Goal: Task Accomplishment & Management: Manage account settings

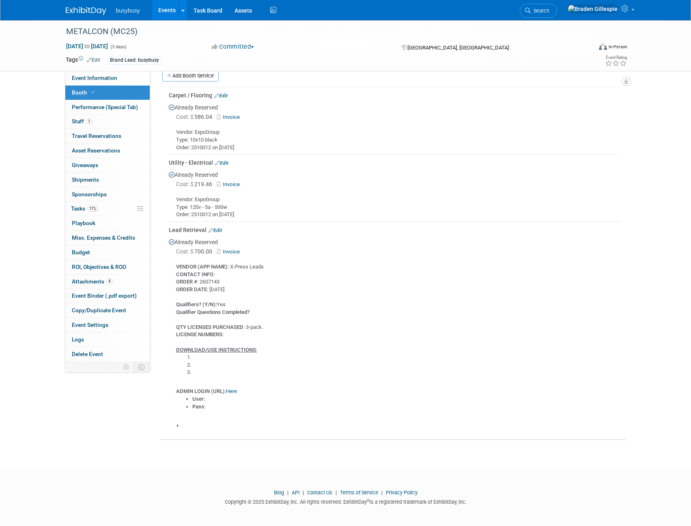
click at [218, 229] on link "Edit" at bounding box center [215, 231] width 13 height 6
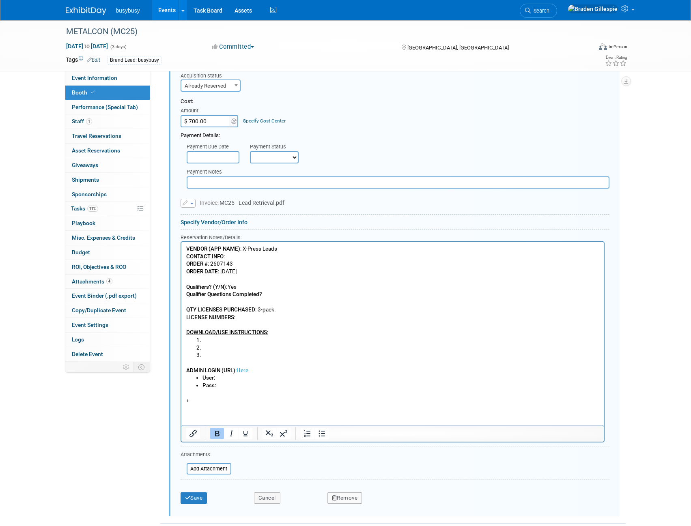
scroll to position [592, 0]
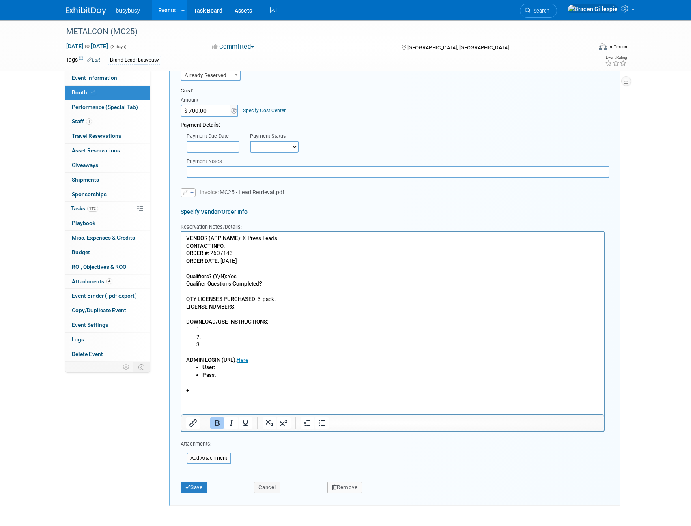
click at [266, 284] on p "VENDOR (APP NAME) : X-Press Leads CONTACT INFO : ORDER # : 2607143 ORDER DATE :…" at bounding box center [392, 280] width 413 height 91
drag, startPoint x: 303, startPoint y: 283, endPoint x: 263, endPoint y: 286, distance: 39.5
click at [263, 286] on p "VENDOR (APP NAME) : X-Press Leads CONTACT INFO : ORDER # : 2607143 ORDER DATE :…" at bounding box center [392, 280] width 413 height 91
click at [245, 308] on p "VENDOR (APP NAME) : X-Press Leads CONTACT INFO : ORDER # : 2607143 ORDER DATE :…" at bounding box center [392, 280] width 413 height 91
click at [210, 454] on input "file" at bounding box center [182, 459] width 97 height 10
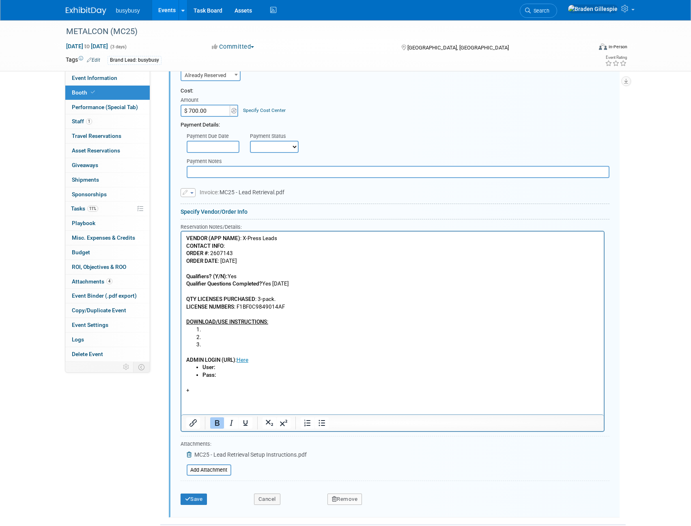
click at [224, 328] on li "Rich Text Area. Press ALT-0 for help." at bounding box center [400, 330] width 397 height 8
drag, startPoint x: 315, startPoint y: 328, endPoint x: 205, endPoint y: 331, distance: 110.4
click at [205, 331] on li "Download 'XPress Leads App' from app store" at bounding box center [400, 330] width 397 height 8
click at [220, 338] on li "Rich Text Area. Press ALT-0 for help." at bounding box center [400, 338] width 397 height 8
click at [319, 340] on li "Select activate and enter the license number '" at bounding box center [400, 338] width 397 height 8
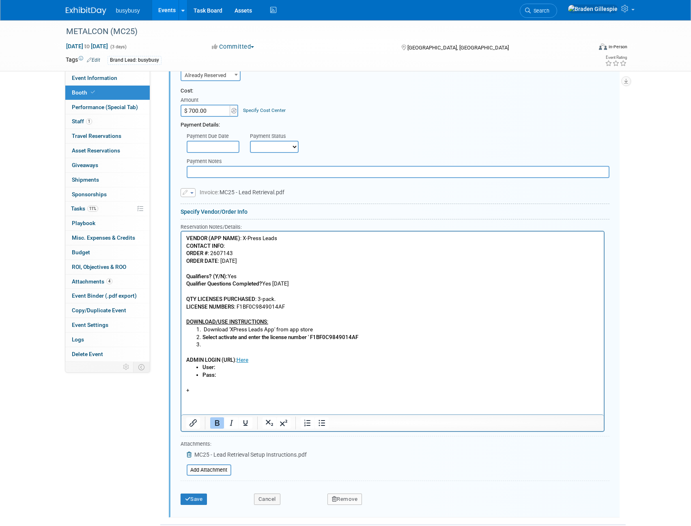
click at [373, 336] on li "Select activate and enter the license number ' F1BF0C9849014AF" at bounding box center [400, 338] width 397 height 8
click at [216, 340] on b "Select activate and enter the license number ' F1BF0C9849014AF '" at bounding box center [281, 337] width 158 height 6
click at [216, 343] on li "Rich Text Area. Press ALT-0 for help." at bounding box center [400, 345] width 397 height 8
drag, startPoint x: 250, startPoint y: 343, endPoint x: 200, endPoint y: 340, distance: 50.4
click at [200, 340] on ol "Download 'XPress Leads App' from app store Select activate and enter the licens…" at bounding box center [392, 337] width 413 height 23
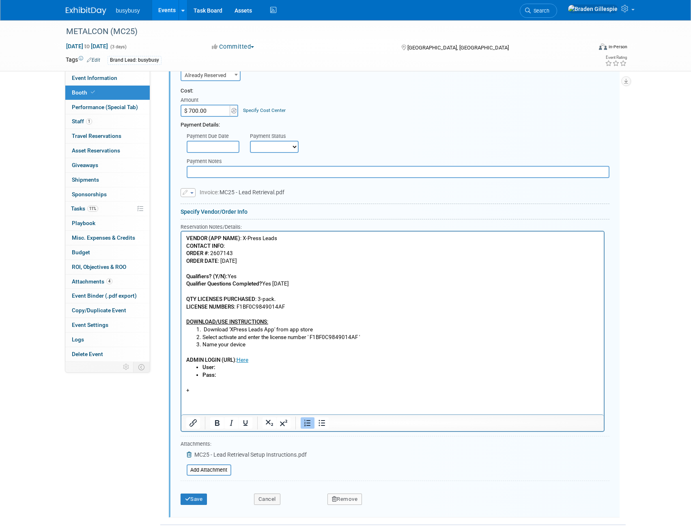
click at [288, 347] on li "Name your device" at bounding box center [400, 345] width 397 height 8
click at [253, 347] on li "Name your device" at bounding box center [400, 345] width 397 height 8
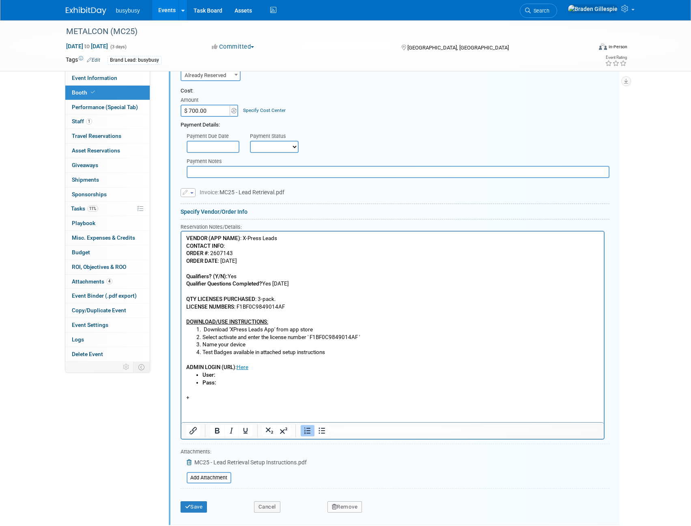
click at [232, 383] on li "Pass:" at bounding box center [400, 383] width 397 height 8
click at [227, 377] on li "User:" at bounding box center [400, 376] width 397 height 8
drag, startPoint x: 241, startPoint y: 385, endPoint x: 196, endPoint y: 373, distance: 46.7
click at [196, 373] on ul "User: braden@busybusy.com Pass: 2607143" at bounding box center [392, 379] width 413 height 15
click at [270, 384] on li "Pass: 2607143" at bounding box center [400, 383] width 397 height 8
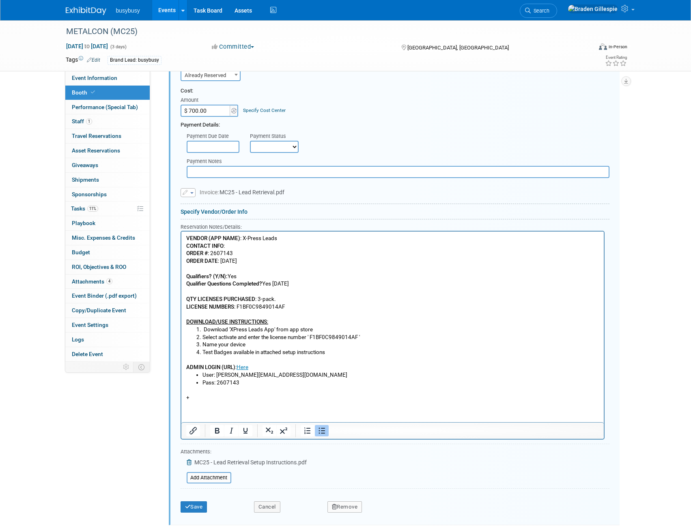
click at [207, 398] on p "+" at bounding box center [392, 394] width 413 height 15
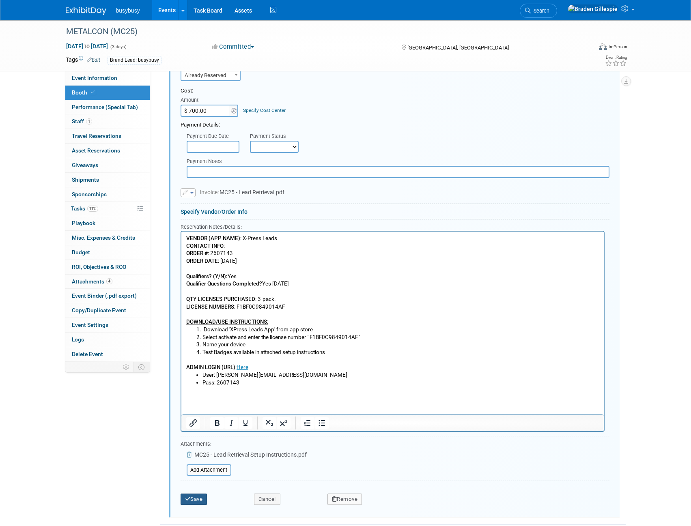
click at [197, 496] on button "Save" at bounding box center [194, 499] width 27 height 11
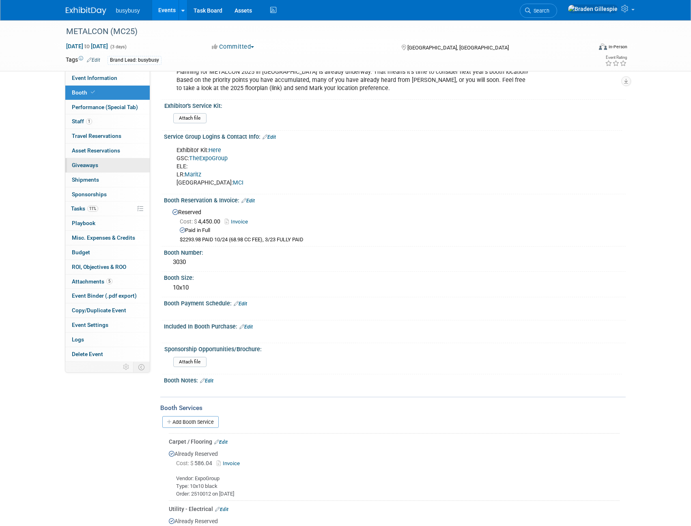
scroll to position [0, 0]
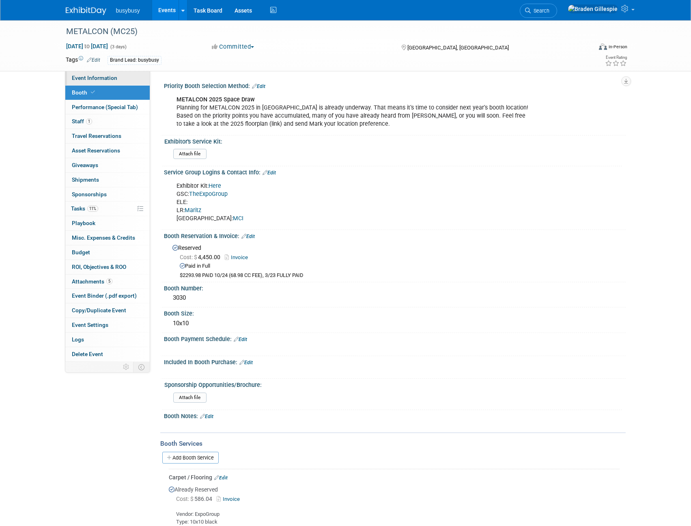
click at [112, 78] on span "Event Information" at bounding box center [94, 78] width 45 height 6
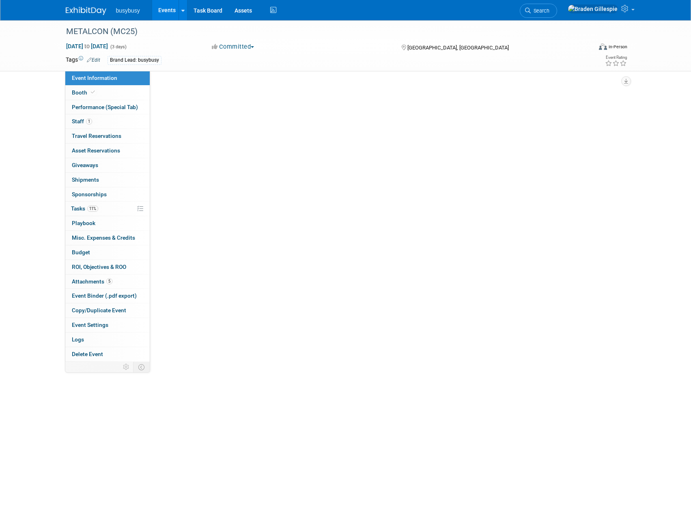
select select "BusyBusy"
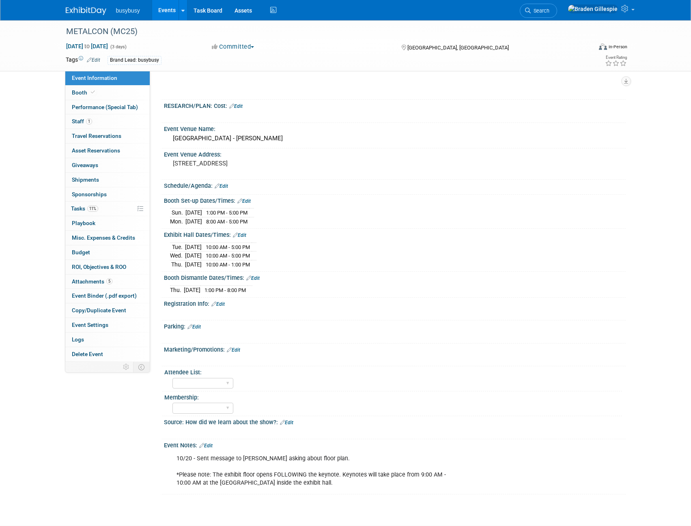
scroll to position [346, 0]
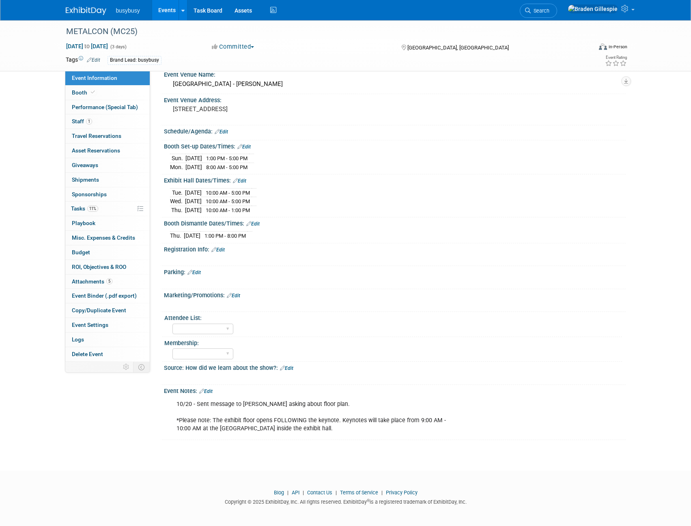
click at [93, 11] on img at bounding box center [86, 11] width 41 height 8
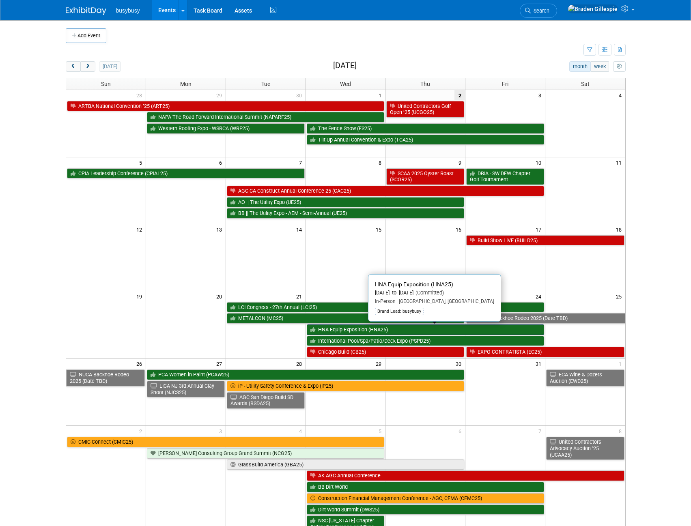
click at [350, 331] on link "HNA Equip Exposition (HNA25)" at bounding box center [426, 330] width 238 height 11
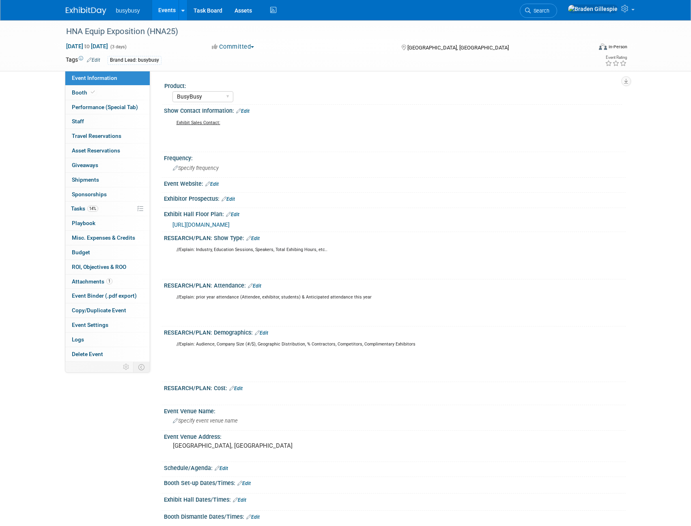
select select "BusyBusy"
click at [107, 89] on link "Booth" at bounding box center [107, 93] width 84 height 14
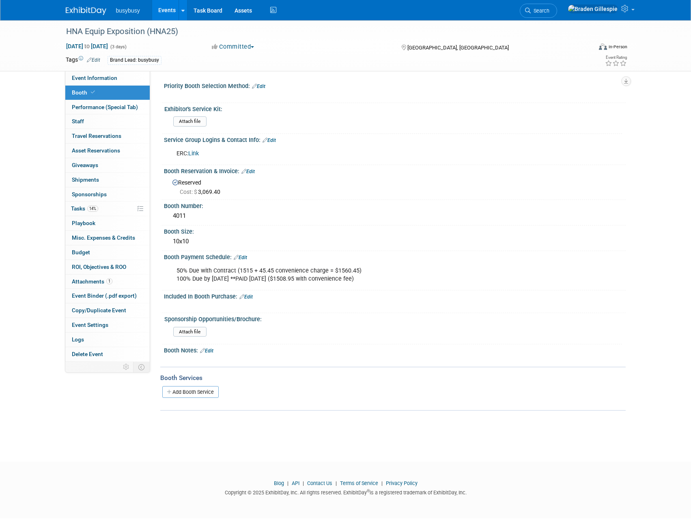
click at [193, 155] on link "Link" at bounding box center [193, 153] width 11 height 7
click at [94, 78] on span "Event Information" at bounding box center [94, 78] width 45 height 6
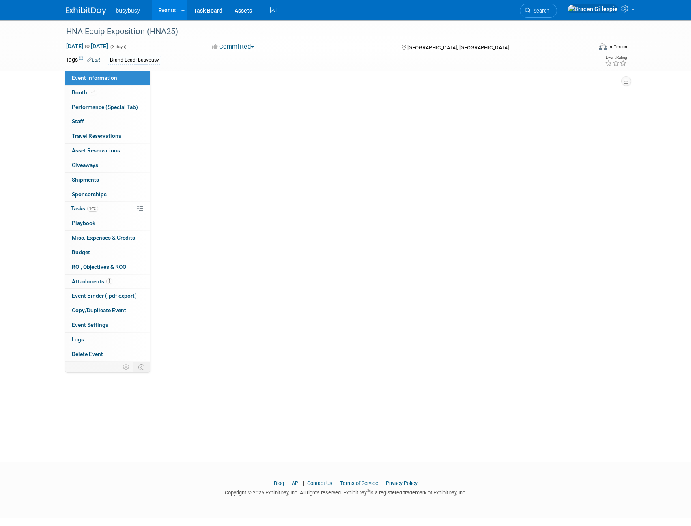
select select "BusyBusy"
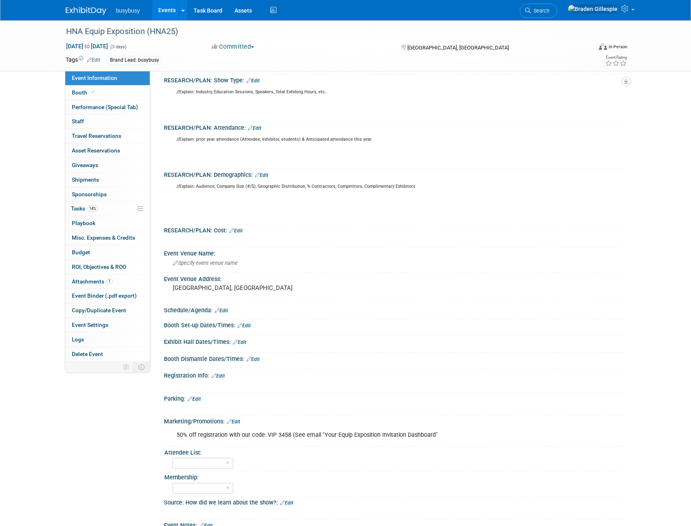
scroll to position [162, 0]
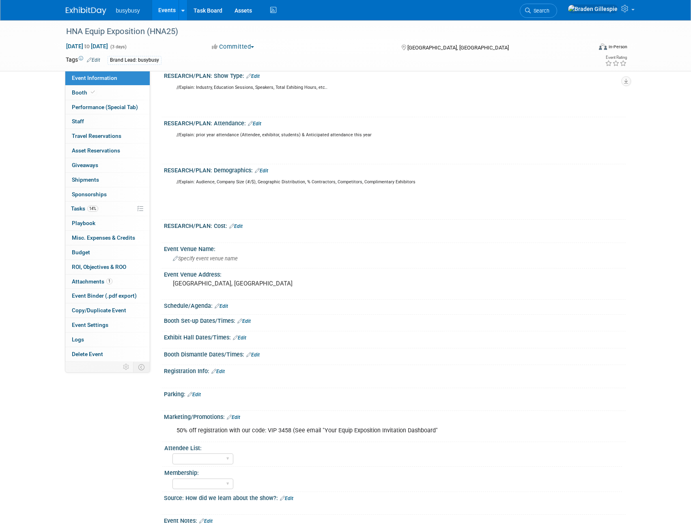
click at [242, 336] on link "Edit" at bounding box center [239, 338] width 13 height 6
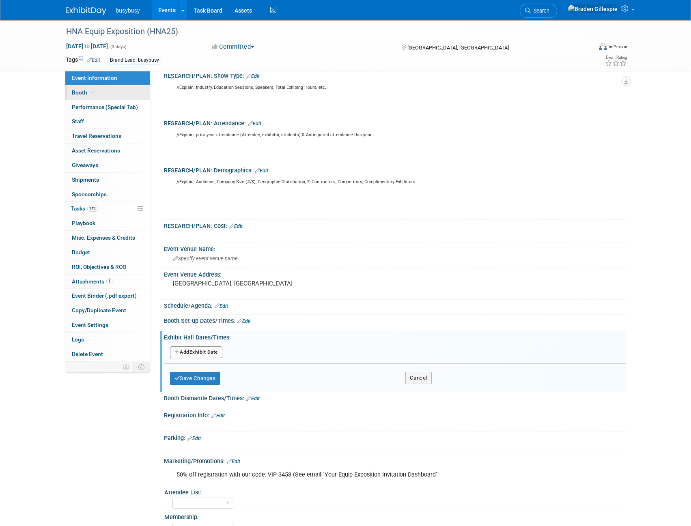
click at [134, 89] on link "Booth" at bounding box center [107, 93] width 84 height 14
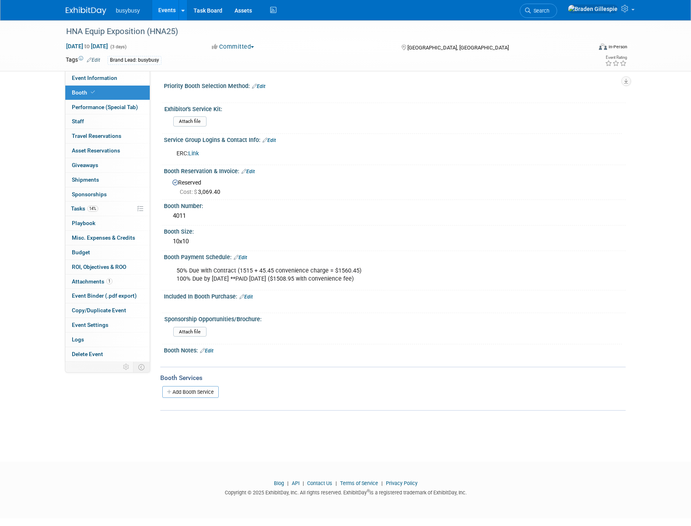
click at [273, 141] on link "Edit" at bounding box center [269, 141] width 13 height 6
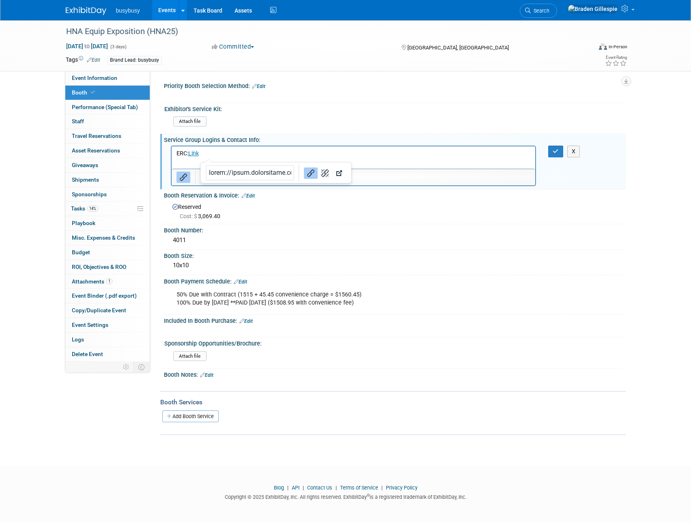
click at [228, 153] on p "ERC: Link" at bounding box center [353, 153] width 355 height 8
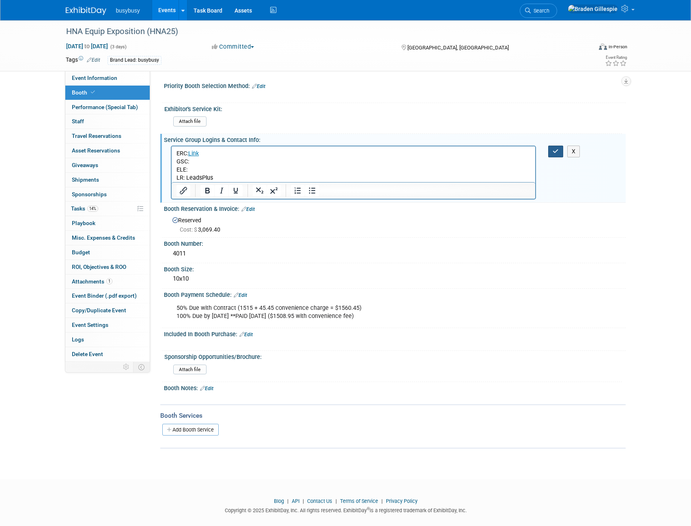
drag, startPoint x: 553, startPoint y: 150, endPoint x: 547, endPoint y: 150, distance: 6.5
click at [553, 150] on icon "button" at bounding box center [556, 152] width 6 height 6
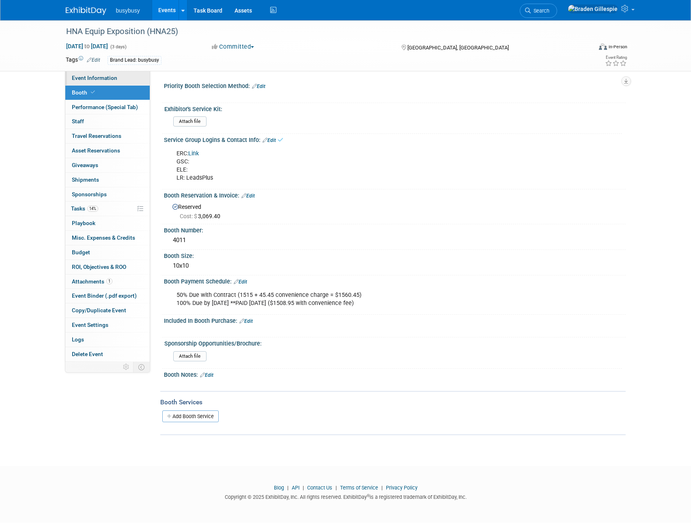
click at [107, 72] on link "Event Information" at bounding box center [107, 78] width 84 height 14
select select "BusyBusy"
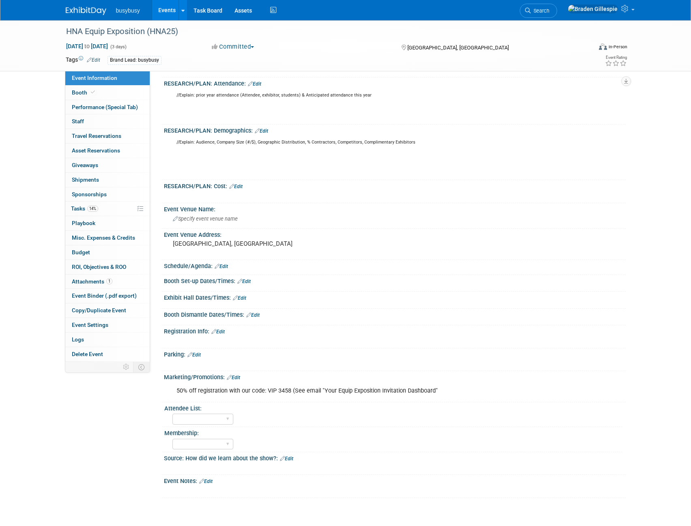
scroll to position [203, 0]
click at [244, 294] on div "Exhibit Hall Dates/Times: Edit" at bounding box center [395, 296] width 462 height 11
click at [250, 281] on link "Edit" at bounding box center [243, 281] width 13 height 6
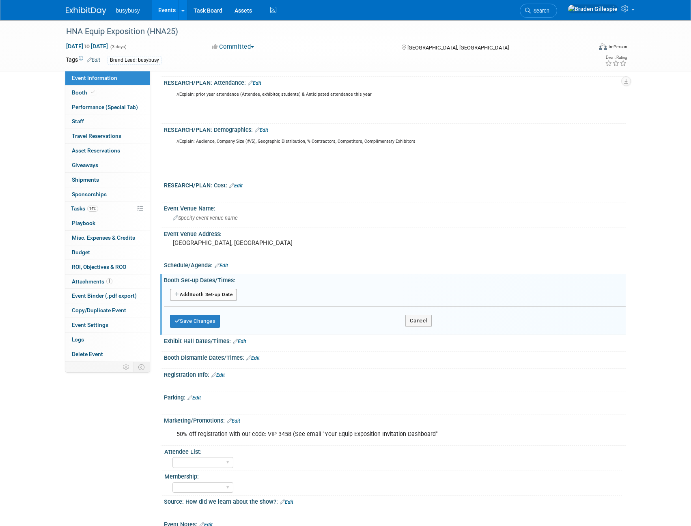
click at [210, 293] on button "Add Another Booth Set-up Date" at bounding box center [203, 295] width 67 height 12
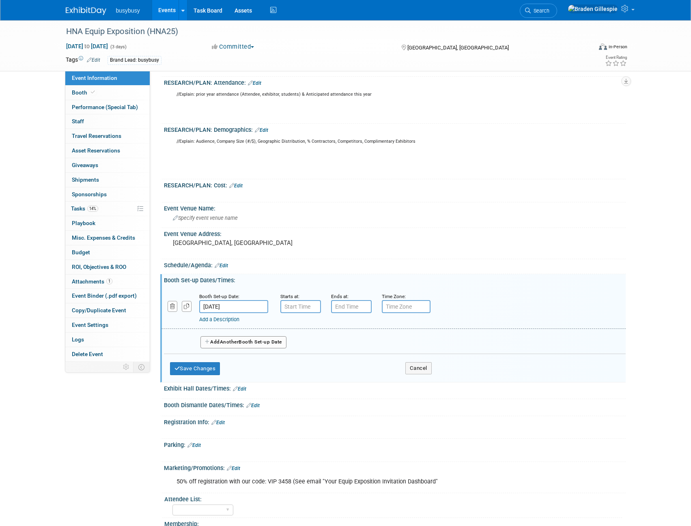
click at [255, 305] on input "[DATE]" at bounding box center [233, 306] width 69 height 13
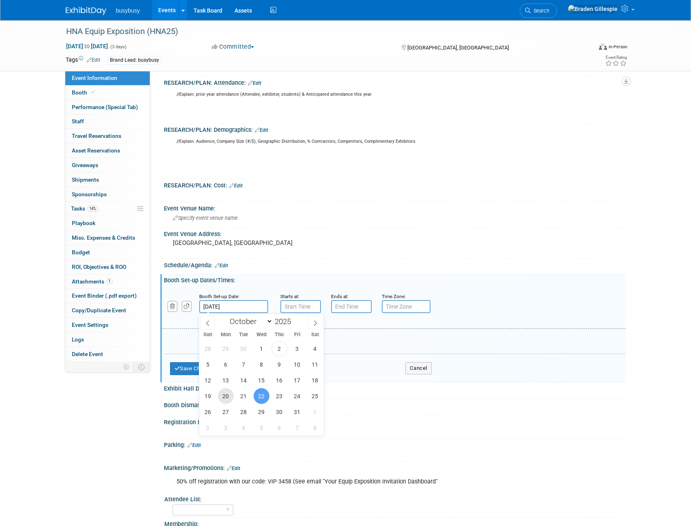
click at [223, 399] on span "20" at bounding box center [226, 396] width 16 height 16
type input "[DATE]"
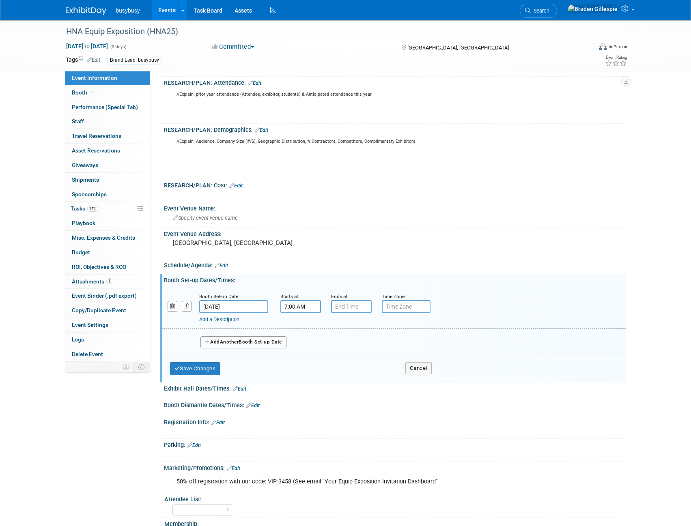
click at [308, 306] on input "7:00 AM" at bounding box center [300, 306] width 41 height 13
click at [298, 324] on span at bounding box center [299, 327] width 14 height 14
type input "8:00 AM"
click at [349, 304] on input "7:00 PM" at bounding box center [351, 306] width 41 height 13
click at [348, 357] on span at bounding box center [350, 362] width 14 height 14
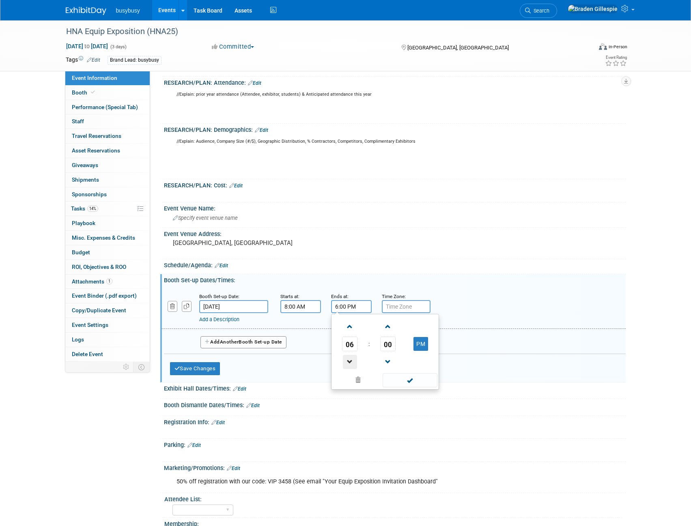
click at [348, 357] on span at bounding box center [350, 362] width 14 height 14
type input "5:00 PM"
click at [427, 381] on span at bounding box center [410, 380] width 55 height 14
click at [257, 347] on button "Add Another Booth Set-up Date" at bounding box center [243, 342] width 86 height 12
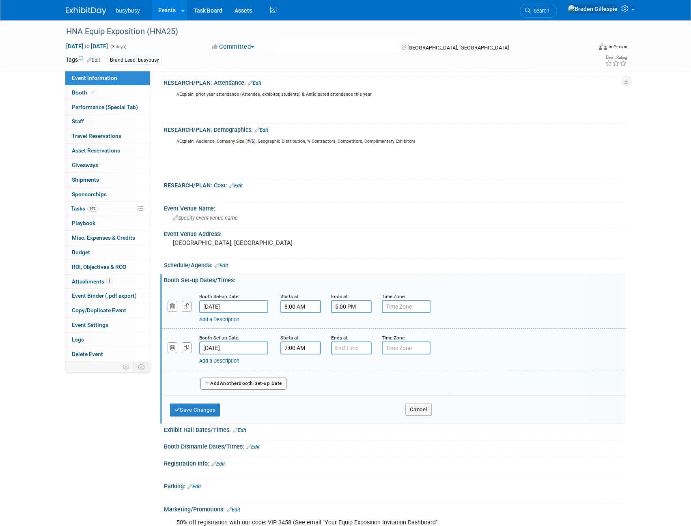
click at [299, 352] on input "7:00 AM" at bounding box center [300, 348] width 41 height 13
click at [300, 362] on span at bounding box center [299, 368] width 14 height 14
type input "8:00 AM"
click at [346, 345] on input "7:00 PM" at bounding box center [351, 348] width 41 height 13
click at [353, 401] on span at bounding box center [350, 403] width 14 height 14
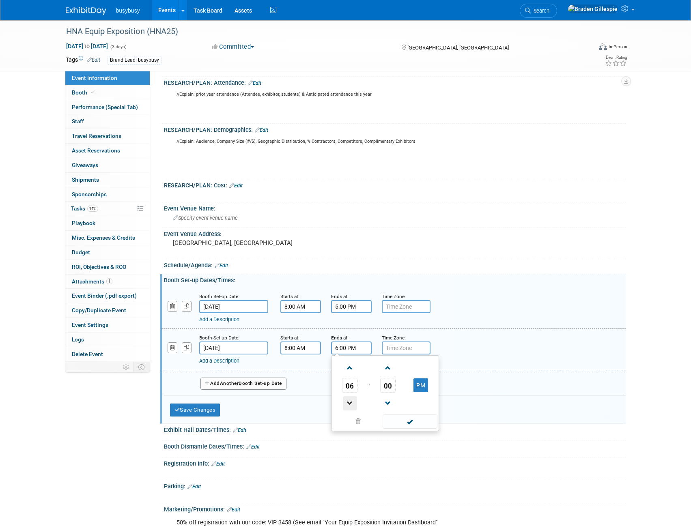
click at [353, 401] on span at bounding box center [350, 403] width 14 height 14
type input "5:00 PM"
click at [409, 420] on span at bounding box center [410, 422] width 55 height 14
click at [216, 412] on button "Save Changes" at bounding box center [195, 410] width 50 height 13
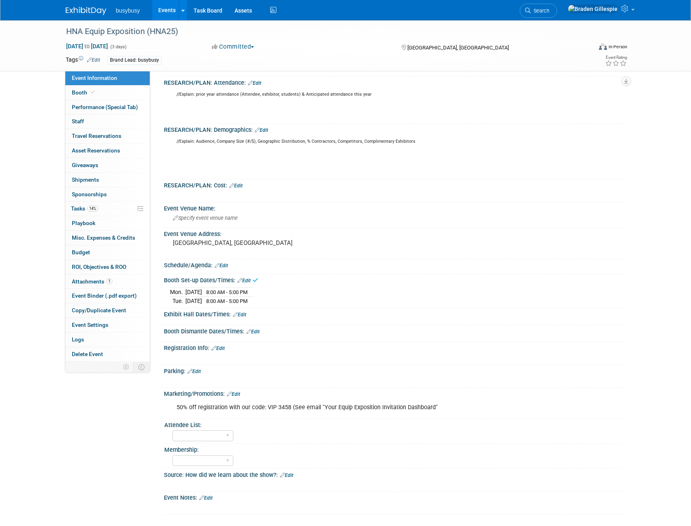
click at [260, 327] on div "Booth Dismantle Dates/Times: Edit" at bounding box center [395, 330] width 462 height 11
click at [259, 333] on link "Edit" at bounding box center [252, 332] width 13 height 6
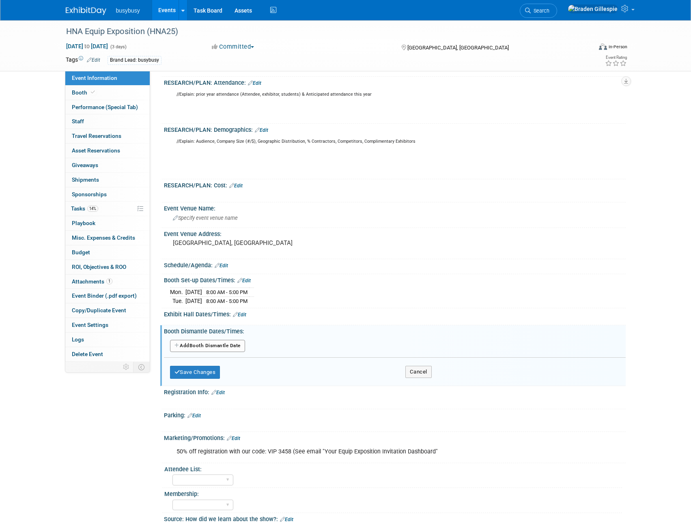
click at [226, 339] on div "Add Another Booth Dismantle Date" at bounding box center [395, 346] width 462 height 15
click at [226, 344] on button "Add Another Booth Dismantle Date" at bounding box center [207, 346] width 75 height 12
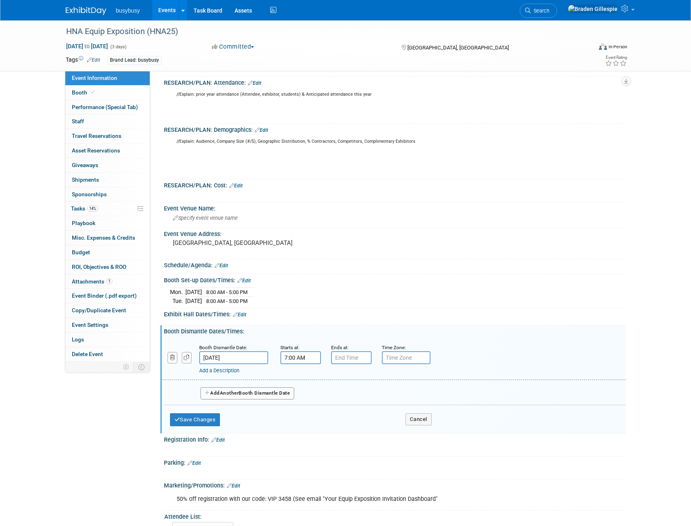
click at [307, 362] on input "7:00 AM" at bounding box center [300, 357] width 41 height 13
drag, startPoint x: 312, startPoint y: 358, endPoint x: 265, endPoint y: 356, distance: 47.1
click at [265, 356] on div "Booth Dismantle Date: Oct 24, 2025 Starts at: 7:00 AM 07 : 00 AM 12 01 02 03 04…" at bounding box center [393, 359] width 464 height 41
type input "2:30 pm"
type input "7:00 PM"
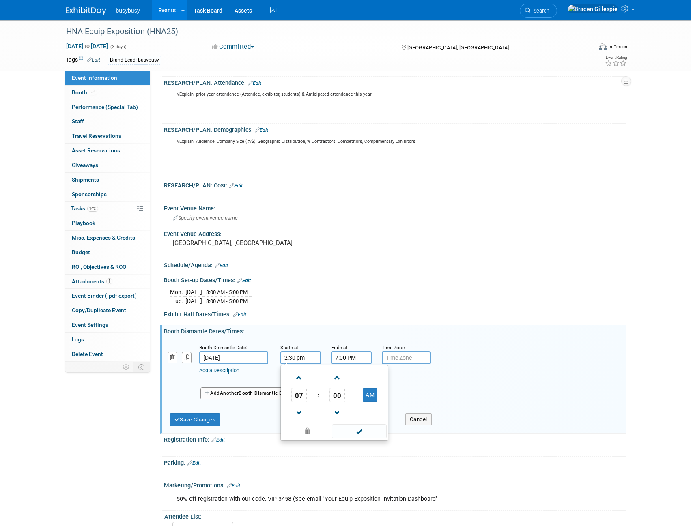
type input "2:30 PM"
click at [352, 377] on span at bounding box center [350, 378] width 14 height 14
type input "8:00 PM"
click at [242, 391] on button "Add Another Booth Dismantle Date" at bounding box center [247, 394] width 94 height 12
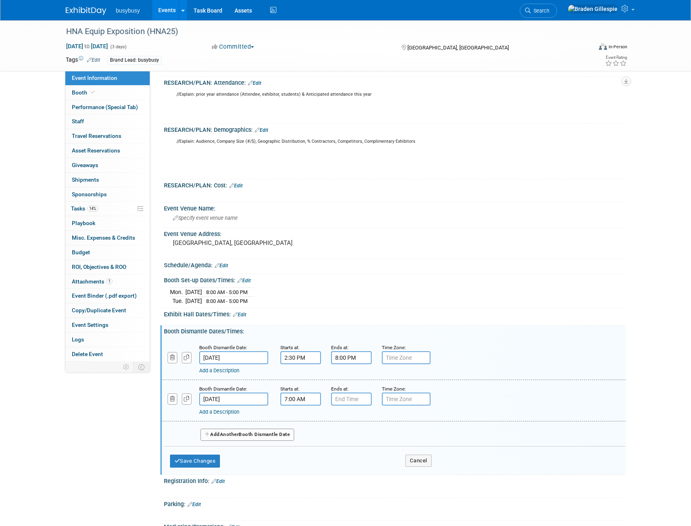
click at [295, 395] on input "7:00 AM" at bounding box center [300, 399] width 41 height 13
click at [297, 418] on span at bounding box center [299, 419] width 14 height 14
type input "8:00 AM"
click at [340, 401] on input "7:00 PM" at bounding box center [351, 399] width 41 height 13
click at [346, 417] on span at bounding box center [350, 419] width 14 height 14
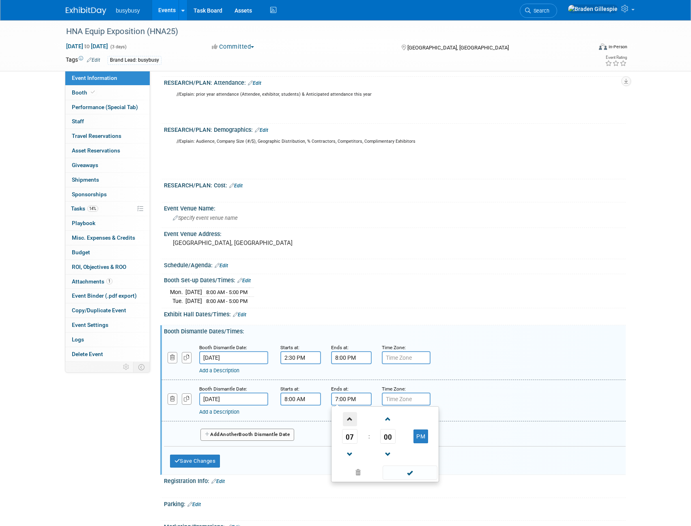
type input "8:00 PM"
click at [412, 468] on span at bounding box center [410, 473] width 55 height 14
click at [201, 460] on button "Save Changes" at bounding box center [195, 461] width 50 height 13
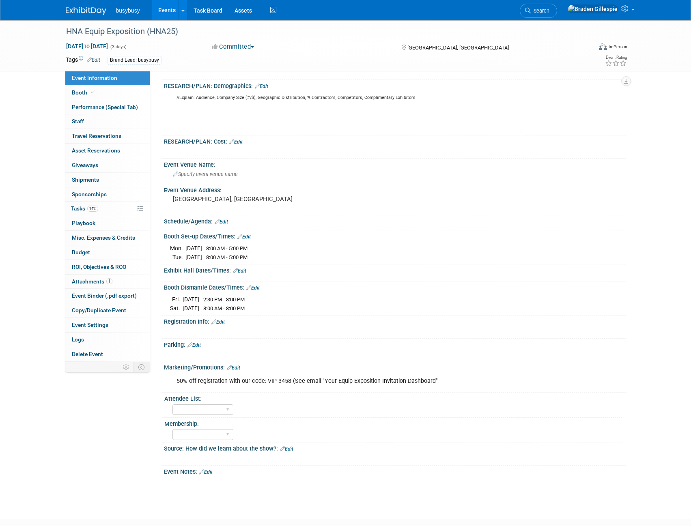
scroll to position [295, 0]
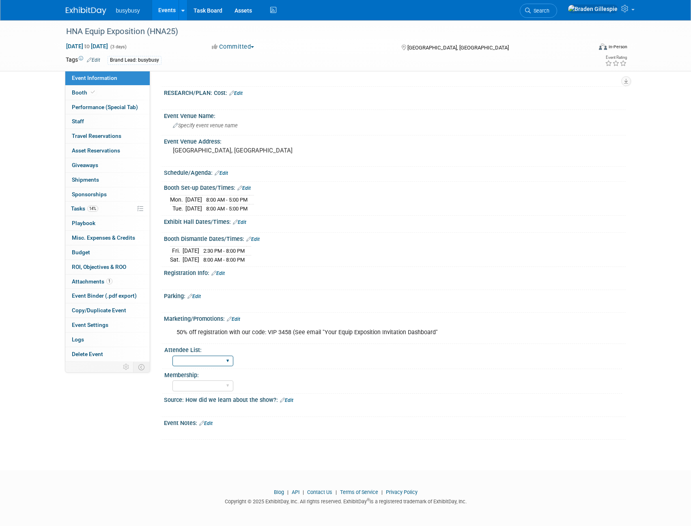
click at [217, 358] on select "Yes No" at bounding box center [202, 361] width 61 height 11
select select "No"
click at [172, 356] on select "Yes No" at bounding box center [202, 361] width 61 height 11
click at [235, 317] on link "Edit" at bounding box center [233, 320] width 13 height 6
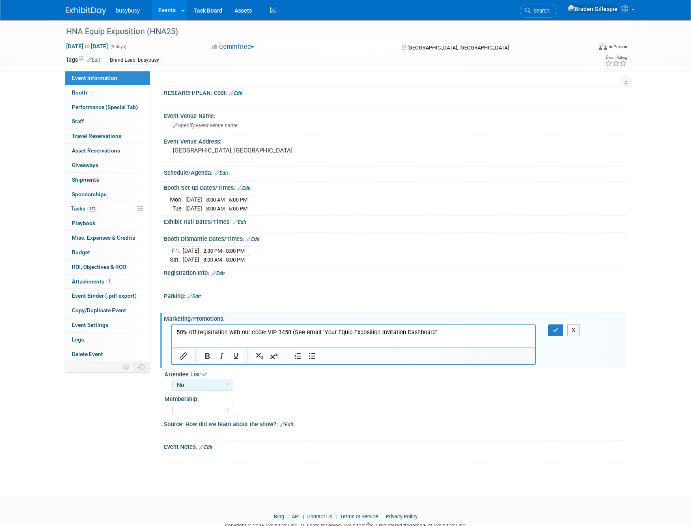
scroll to position [0, 0]
click at [451, 335] on p "50% off registration with our code: VIP 3458 (See email "Your Equip Exposition …" at bounding box center [353, 332] width 355 height 8
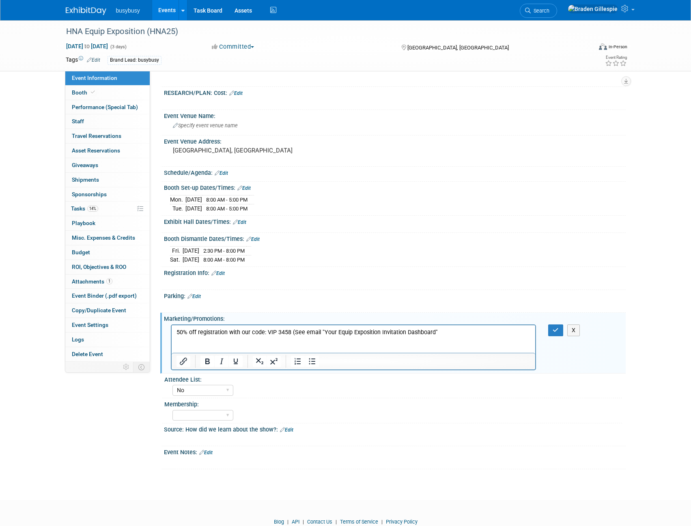
click at [180, 367] on div at bounding box center [354, 361] width 364 height 13
click at [182, 362] on icon "Insert/edit link" at bounding box center [184, 362] width 10 height 10
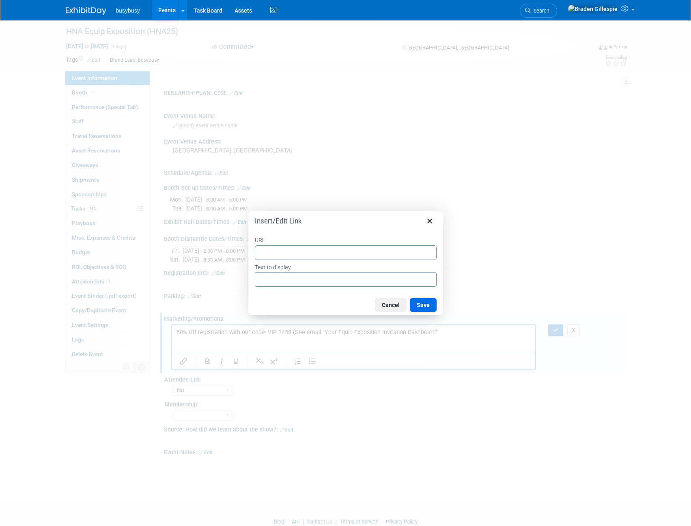
type input "https://www.dropbox.com/scl/fo/05ir6sobsdl9ev7jaen2i/ACEWUvJL92GEnbBpyNccGg0?rl…"
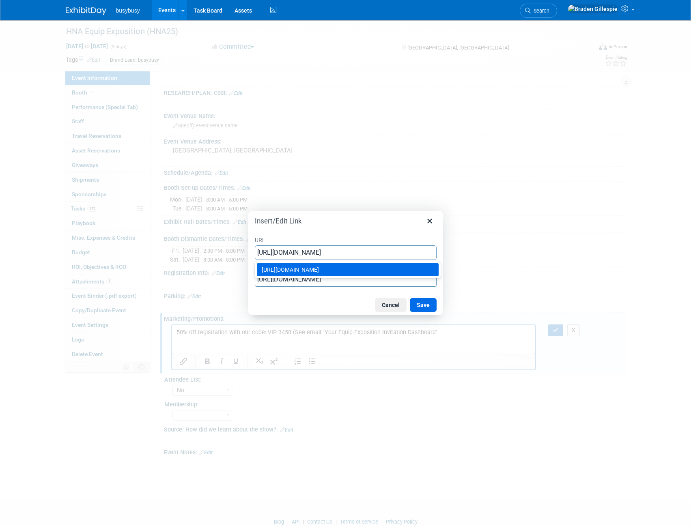
type input "https://www.dropbox.com/scl/fo/05ir6sobsdl9ev7jaen2i/ACEWUvJL92GEnbBpyNccGg0?rl…"
click at [284, 298] on div "Cancel Save" at bounding box center [345, 305] width 195 height 20
click at [286, 278] on input "https://www.dropbox.com/scl/fo/05ir6sobsdl9ev7jaen2i/ACEWUvJL92GEnbBpyNccGg0?rl…" at bounding box center [346, 279] width 182 height 15
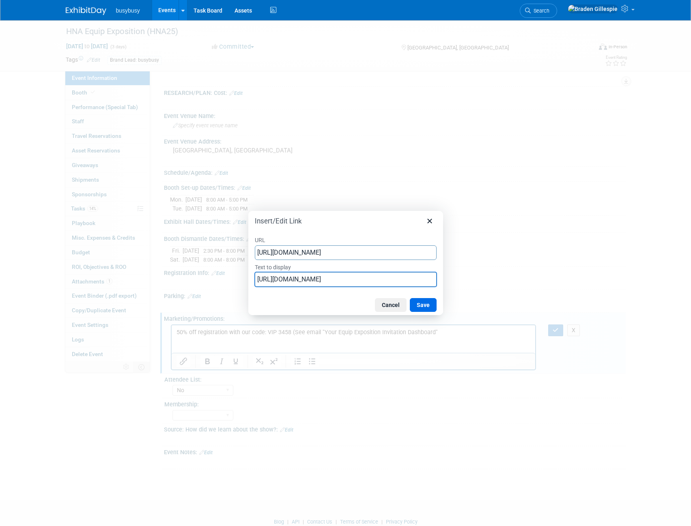
click at [286, 278] on input "https://www.dropbox.com/scl/fo/05ir6sobsdl9ev7jaen2i/ACEWUvJL92GEnbBpyNccGg0?rl…" at bounding box center [346, 279] width 182 height 15
type input "Promotion Toolkit"
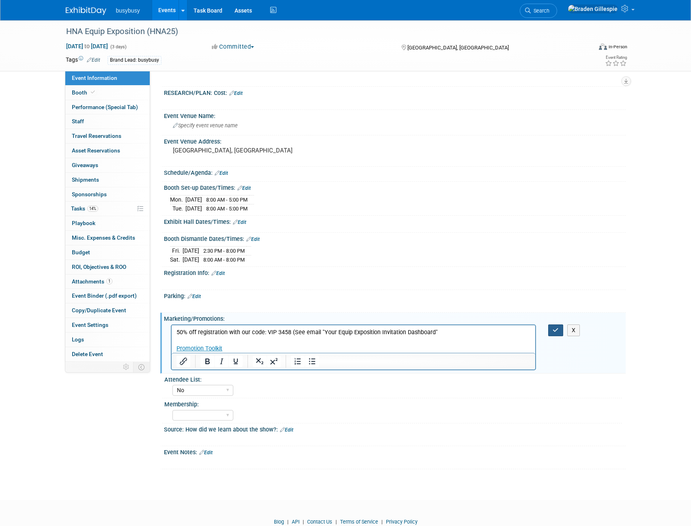
click at [556, 329] on icon "button" at bounding box center [556, 330] width 6 height 6
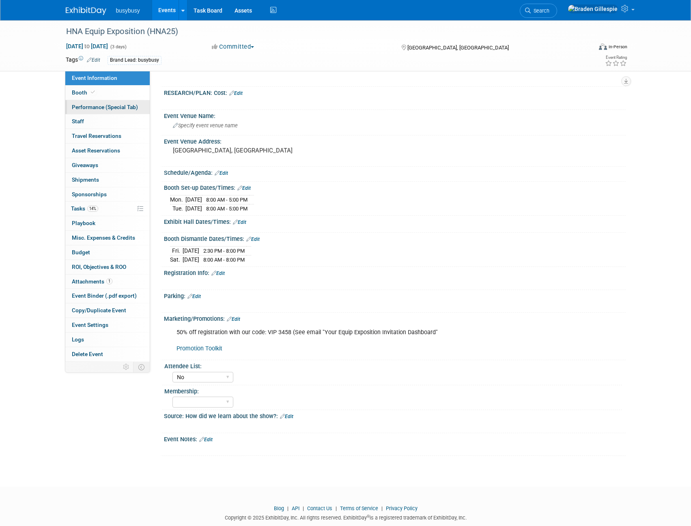
drag, startPoint x: 98, startPoint y: 92, endPoint x: 139, endPoint y: 106, distance: 43.2
click at [98, 92] on link "Booth" at bounding box center [107, 93] width 84 height 14
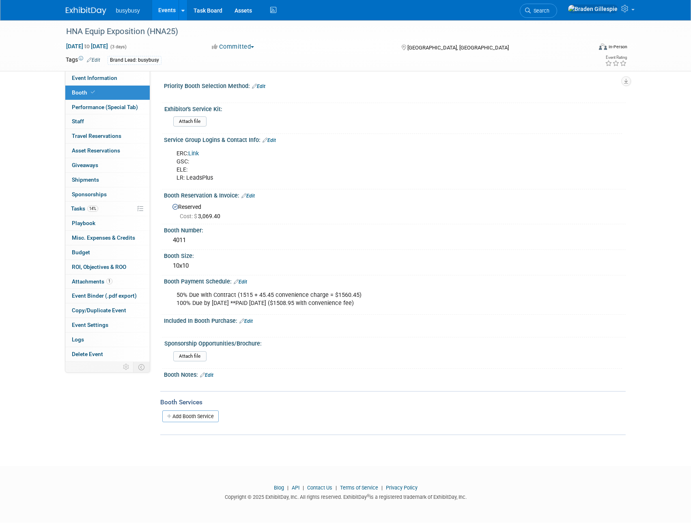
click at [274, 139] on link "Edit" at bounding box center [269, 141] width 13 height 6
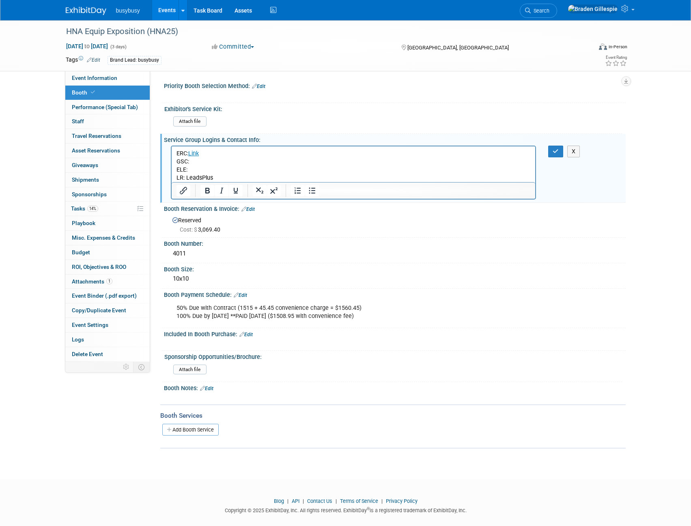
click at [201, 160] on p "ERC: Link GSC: ELE: LR: LeadsPlus" at bounding box center [353, 165] width 355 height 32
drag, startPoint x: 207, startPoint y: 161, endPoint x: 192, endPoint y: 162, distance: 15.4
click at [192, 162] on p "ERC: Link GSC: Fern ELE: LR: LeadsPlus" at bounding box center [353, 165] width 355 height 32
click at [182, 193] on icon "Insert/edit link" at bounding box center [183, 190] width 7 height 7
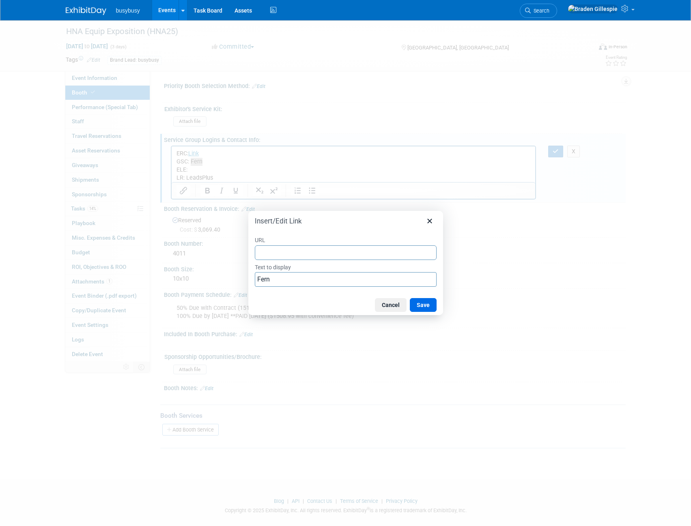
type input "https://www.fernoneview.com/"
click at [426, 303] on button "Save" at bounding box center [423, 305] width 27 height 14
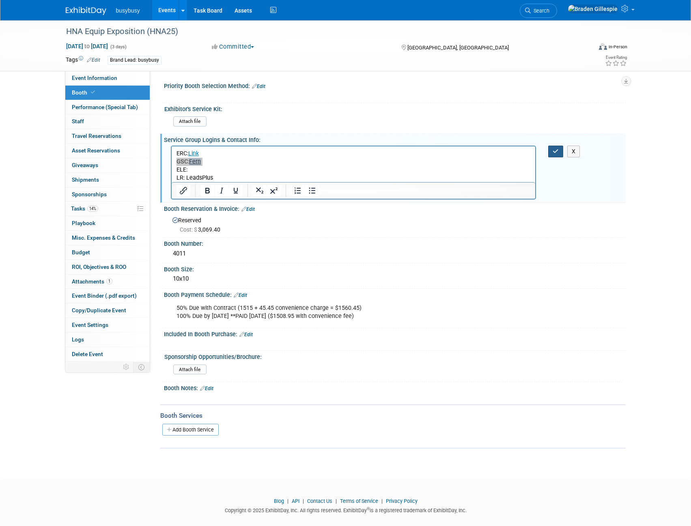
click at [552, 148] on button "button" at bounding box center [555, 152] width 15 height 12
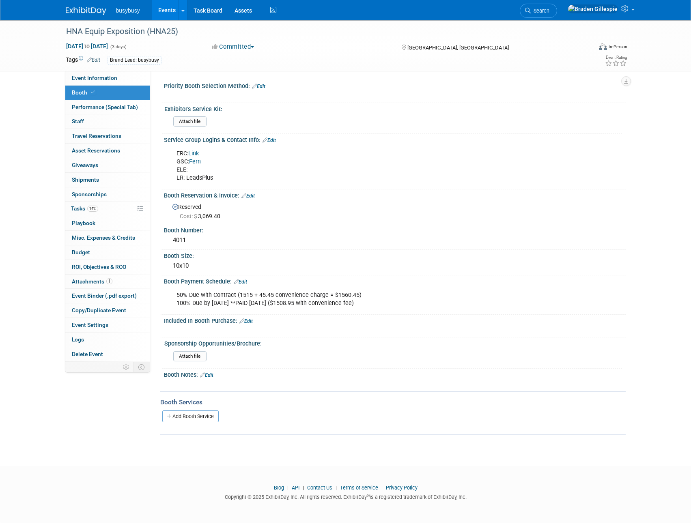
click at [273, 142] on link "Edit" at bounding box center [269, 141] width 13 height 6
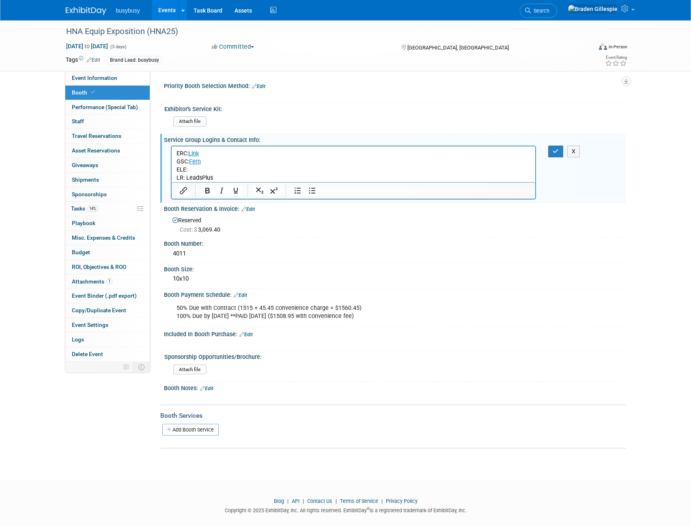
click at [195, 168] on p "ERC: Link GSC: Fern ELE: LR: LeadsPlus" at bounding box center [353, 165] width 355 height 32
click at [178, 191] on button "Insert/edit link" at bounding box center [184, 190] width 14 height 11
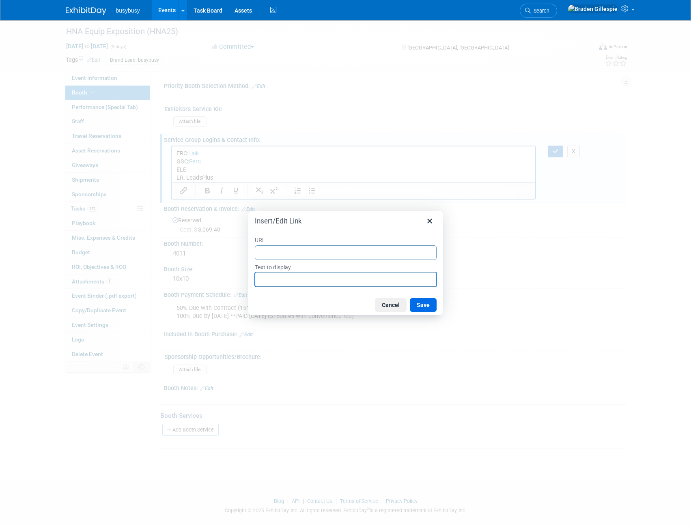
click at [292, 274] on input "Text to display" at bounding box center [346, 279] width 182 height 15
type input "[US_STATE][GEOGRAPHIC_DATA]"
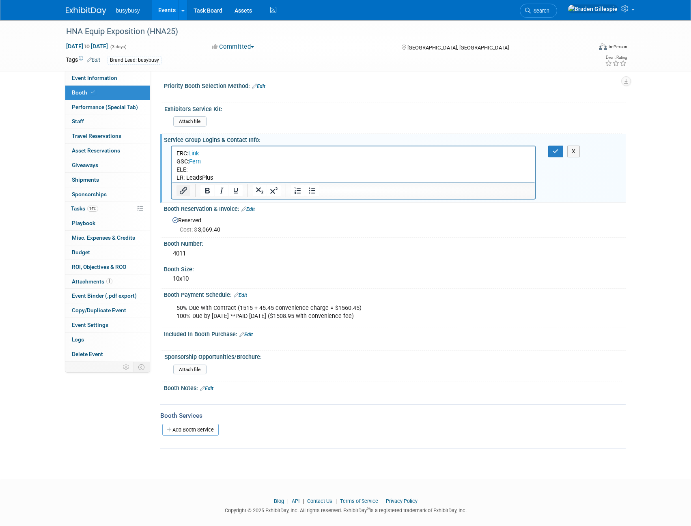
click at [185, 194] on icon "Insert/edit link" at bounding box center [184, 191] width 10 height 10
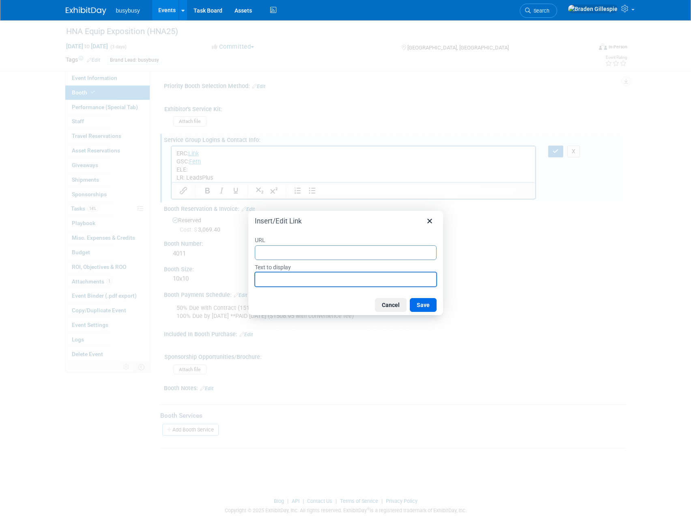
click at [274, 279] on input "Text to display" at bounding box center [346, 279] width 182 height 15
type input "[US_STATE][GEOGRAPHIC_DATA]"
click at [311, 254] on input "URL" at bounding box center [346, 252] width 182 height 15
paste input "https://kyvenues.ungerboeck.com/prod/app85.cshtml?aat=764c7867596536666333682f4…"
type input "https://kyvenues.ungerboeck.com/prod/app85.cshtml?aat=764c7867596536666333682f4…"
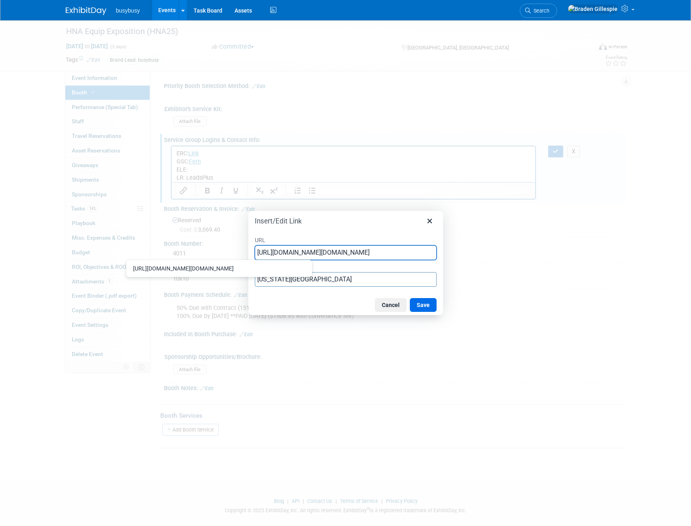
scroll to position [0, 311]
click at [429, 308] on button "Save" at bounding box center [423, 305] width 27 height 14
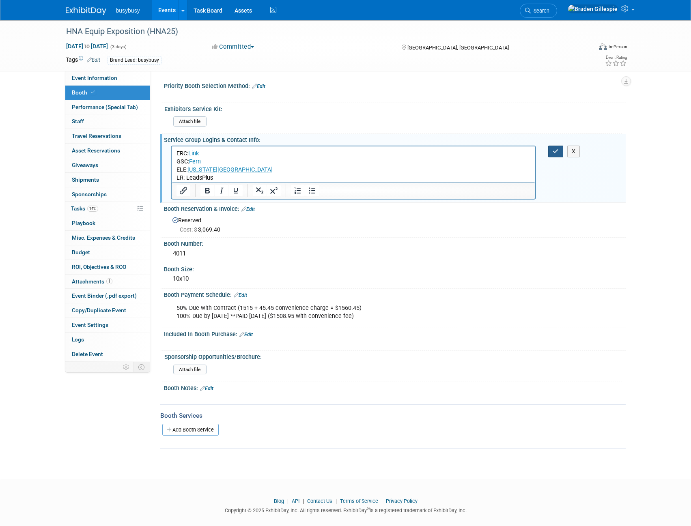
click at [553, 153] on icon "button" at bounding box center [556, 152] width 6 height 6
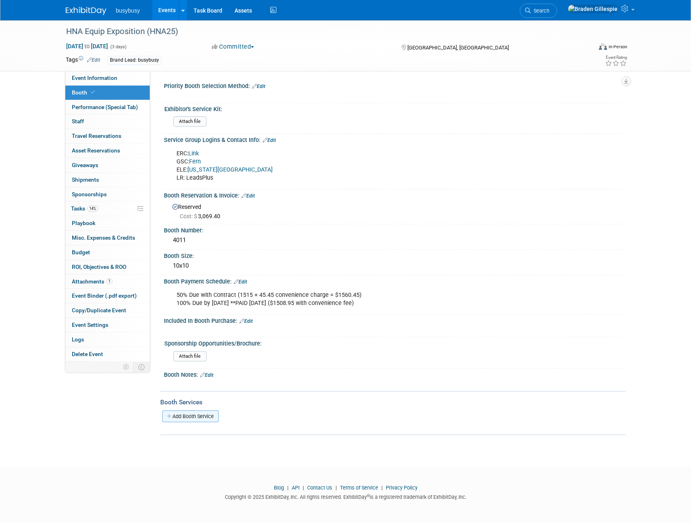
click at [192, 416] on link "Add Booth Service" at bounding box center [190, 417] width 56 height 12
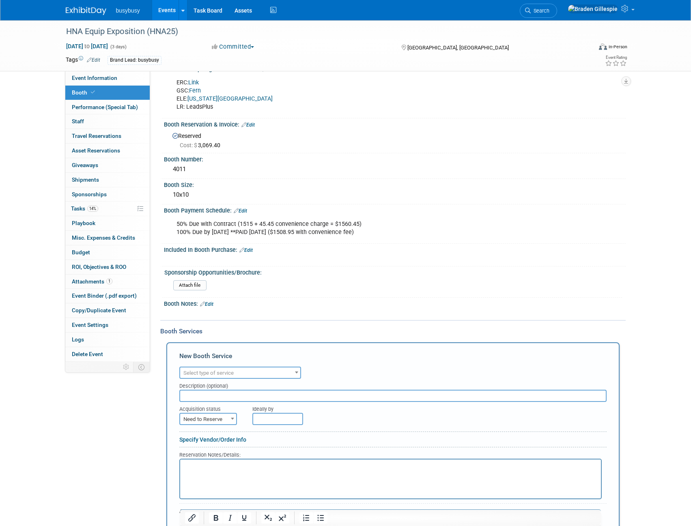
scroll to position [81, 0]
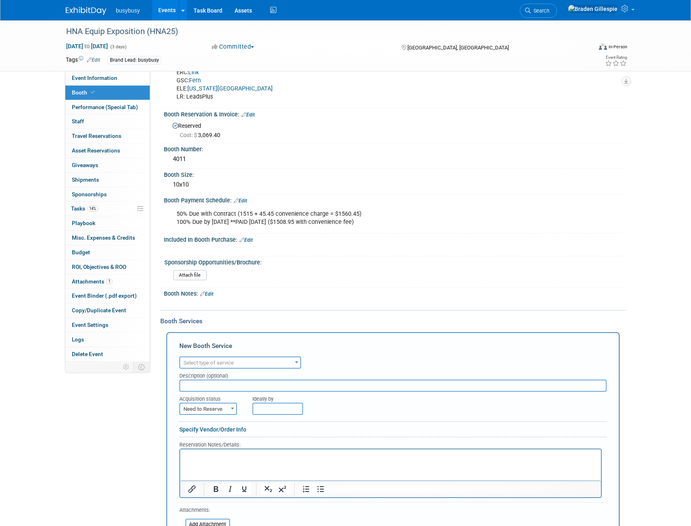
click at [209, 363] on span "Select type of service" at bounding box center [208, 363] width 50 height 6
type input "electr"
drag, startPoint x: 226, startPoint y: 391, endPoint x: 223, endPoint y: 400, distance: 9.9
select select "8"
click at [197, 461] on html at bounding box center [390, 455] width 421 height 11
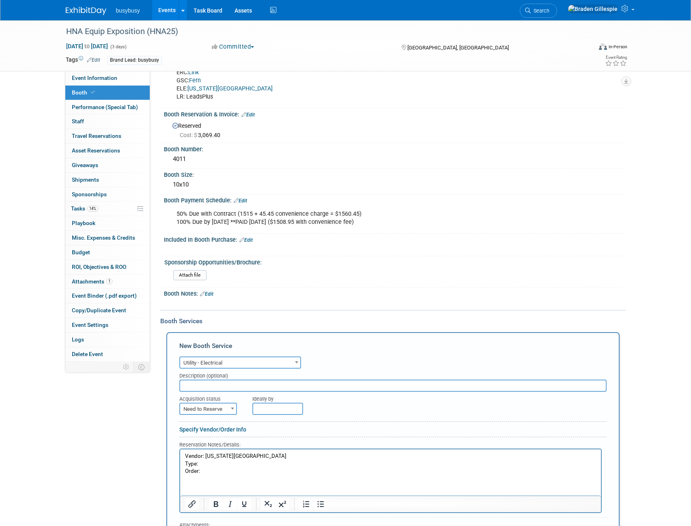
click at [199, 467] on p "Type:" at bounding box center [390, 465] width 411 height 8
click at [212, 413] on span "Need to Reserve" at bounding box center [208, 409] width 56 height 11
drag, startPoint x: 206, startPoint y: 435, endPoint x: 261, endPoint y: 423, distance: 56.5
select select "2"
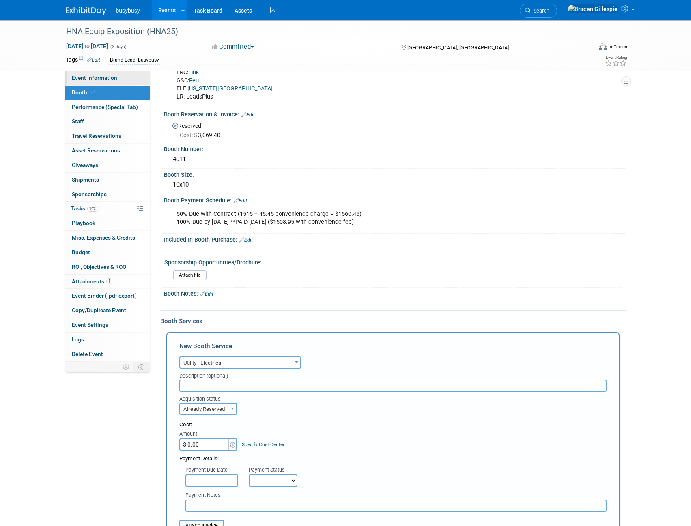
click at [98, 76] on span "Event Information" at bounding box center [94, 78] width 45 height 6
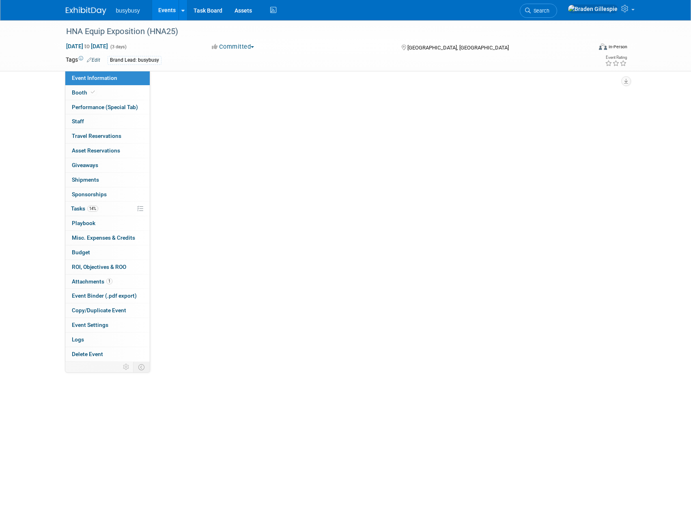
scroll to position [0, 0]
select select "BusyBusy"
select select "No"
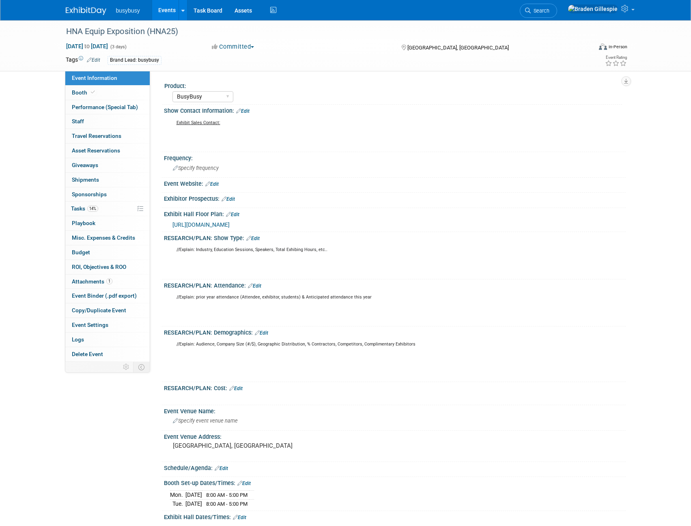
click at [230, 226] on span "[URL][DOMAIN_NAME]" at bounding box center [200, 225] width 57 height 6
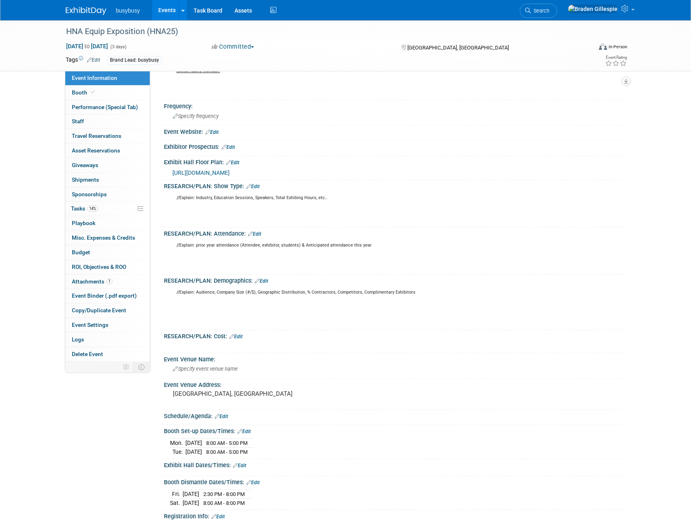
scroll to position [81, 0]
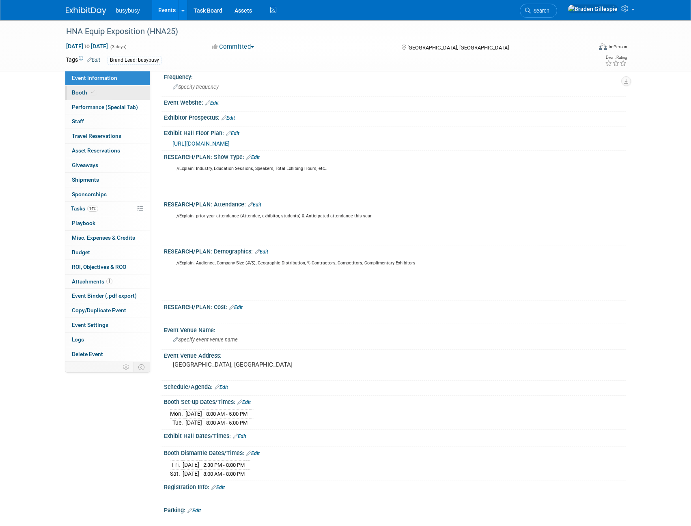
click at [111, 95] on link "Booth" at bounding box center [107, 93] width 84 height 14
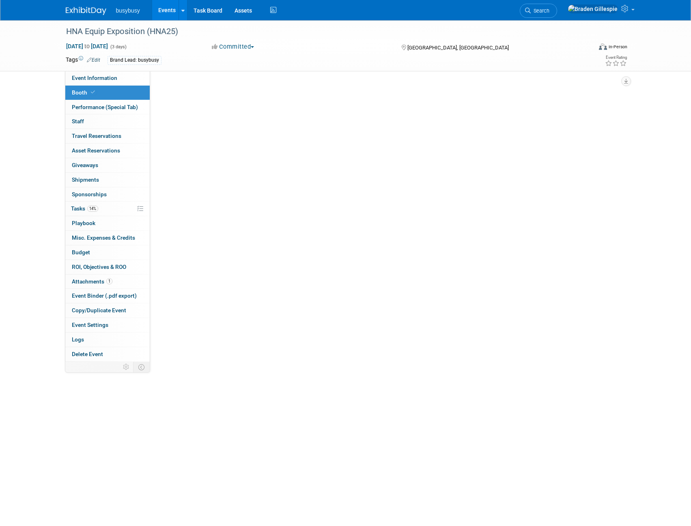
scroll to position [0, 0]
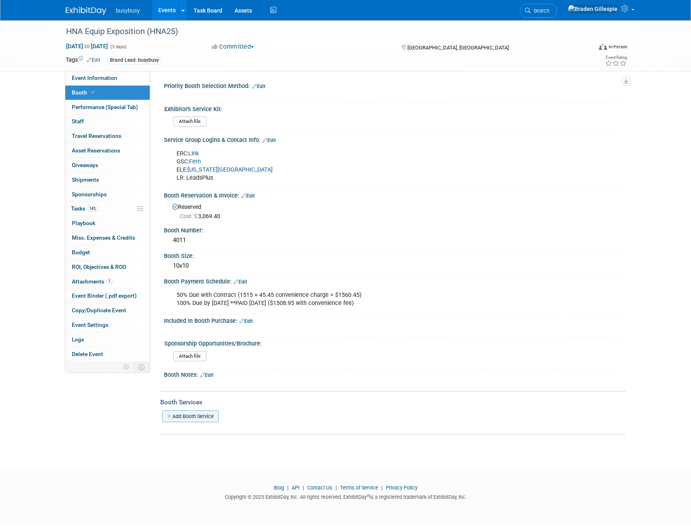
click at [203, 414] on link "Add Booth Service" at bounding box center [190, 417] width 56 height 12
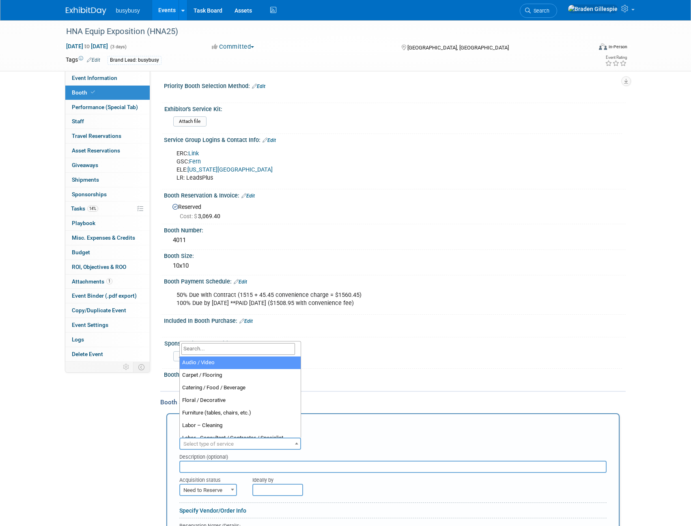
click at [200, 444] on span "Select type of service" at bounding box center [208, 444] width 50 height 6
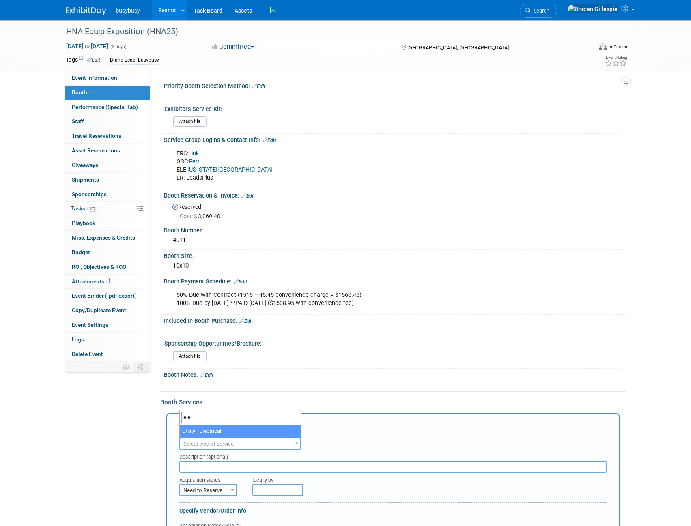
type input "ele"
select select "8"
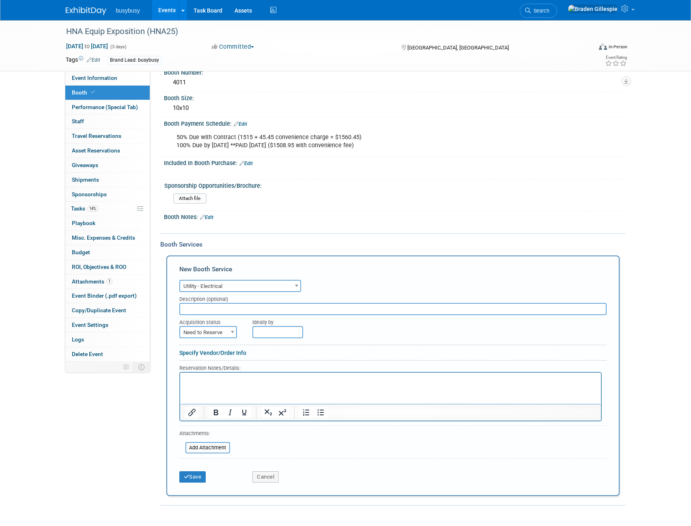
scroll to position [162, 0]
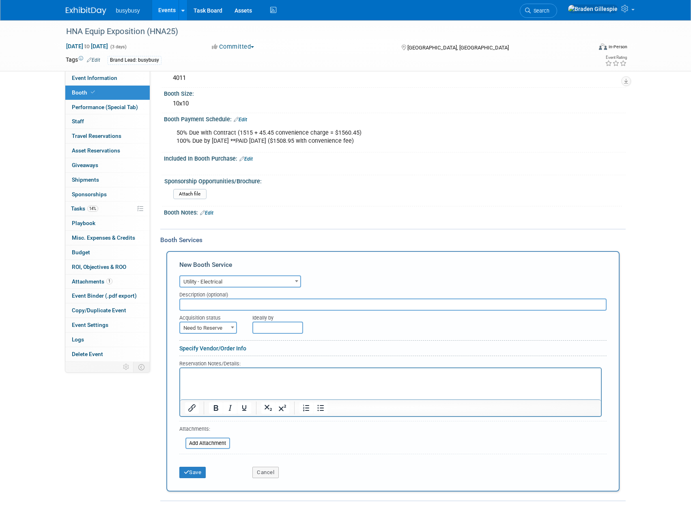
click at [215, 330] on span "Need to Reserve" at bounding box center [208, 328] width 56 height 11
select select "2"
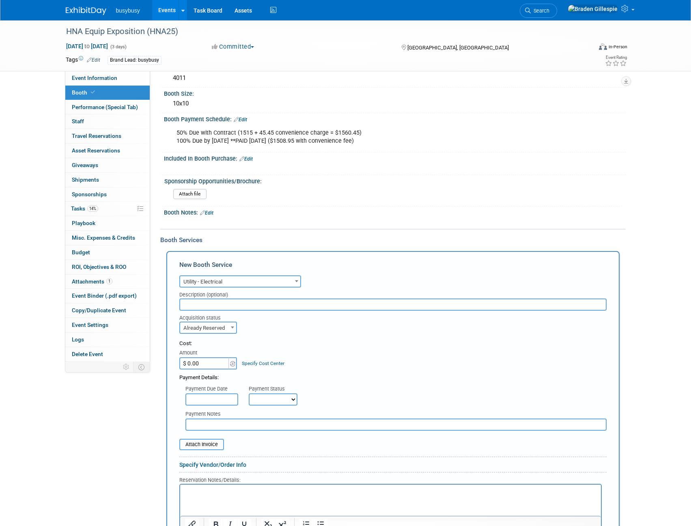
click at [207, 494] on p "Rich Text Area. Press ALT-0 for help." at bounding box center [390, 492] width 411 height 8
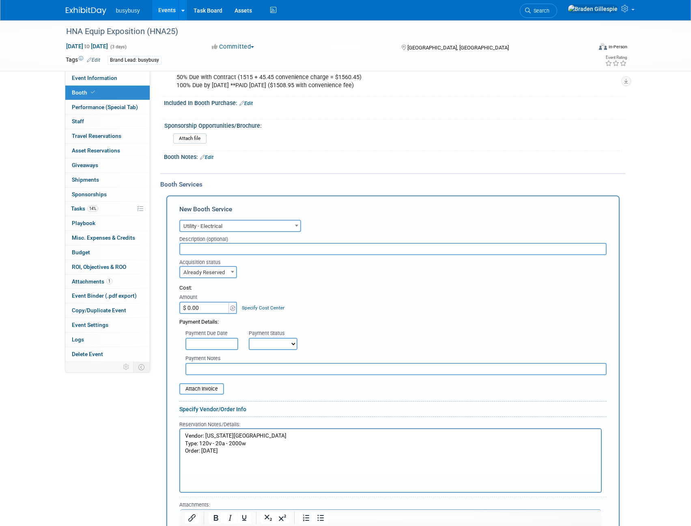
scroll to position [286, 0]
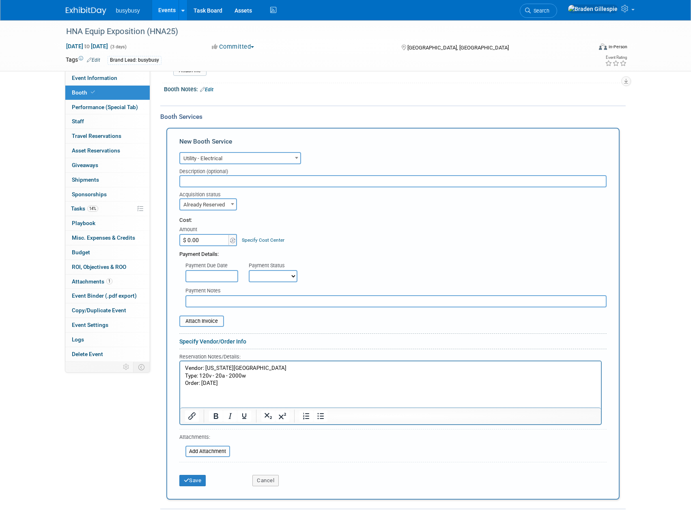
click at [202, 383] on p "Order: 10/2/25" at bounding box center [390, 384] width 411 height 8
click at [226, 385] on p "Order: 14061310/2/25" at bounding box center [390, 384] width 411 height 8
click at [199, 240] on input "$ 0.00" at bounding box center [204, 240] width 51 height 12
type input "$ 245.00"
click at [202, 325] on input "file" at bounding box center [175, 322] width 97 height 10
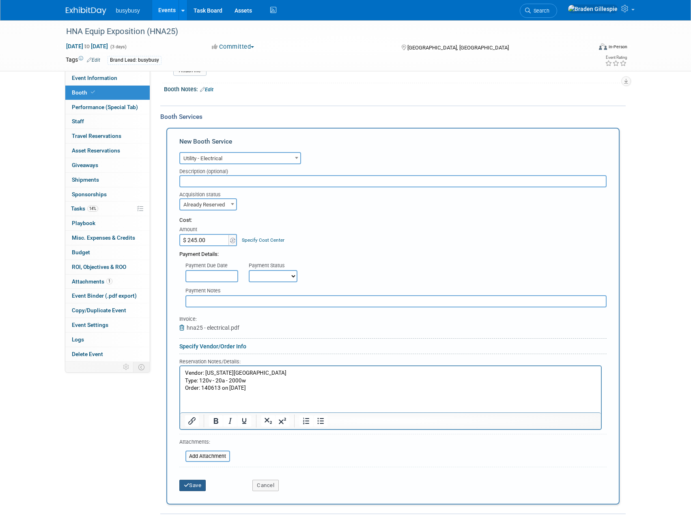
click at [196, 482] on button "Save" at bounding box center [192, 485] width 27 height 11
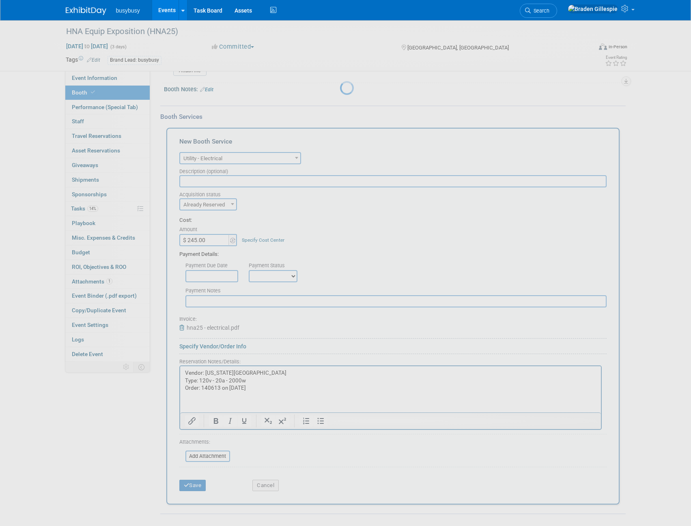
scroll to position [64, 0]
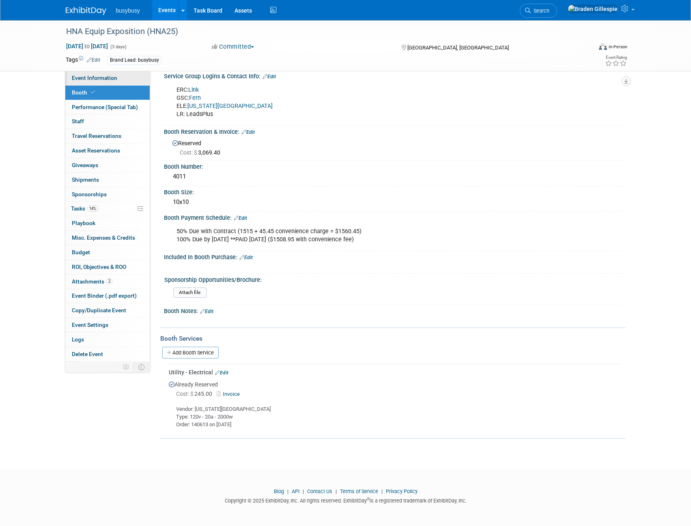
drag, startPoint x: 99, startPoint y: 79, endPoint x: 107, endPoint y: 84, distance: 9.7
click at [99, 79] on span "Event Information" at bounding box center [94, 78] width 45 height 6
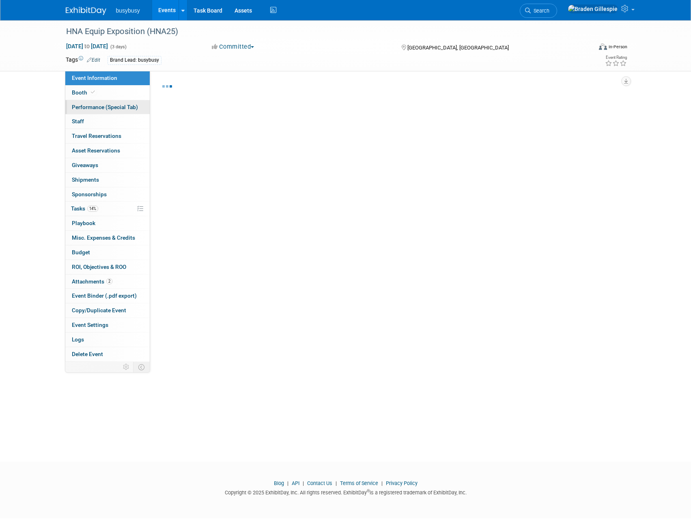
select select "BusyBusy"
select select "No"
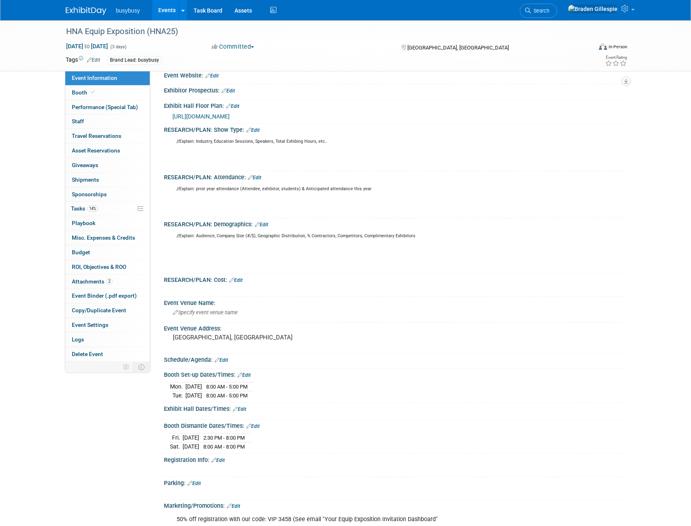
scroll to position [243, 0]
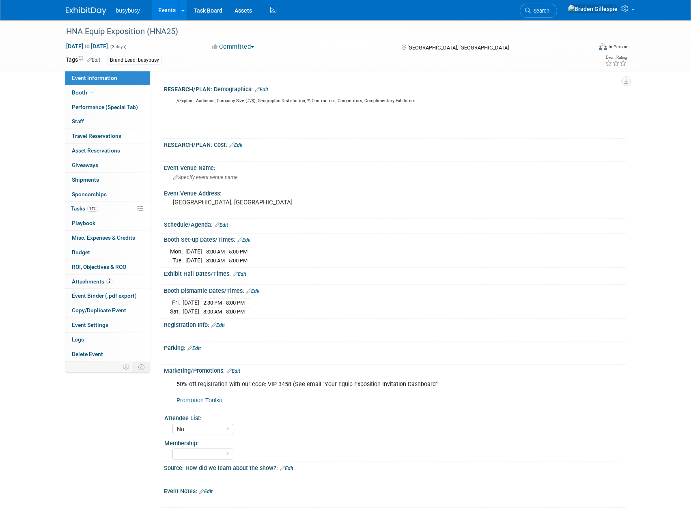
click at [243, 275] on link "Edit" at bounding box center [239, 274] width 13 height 6
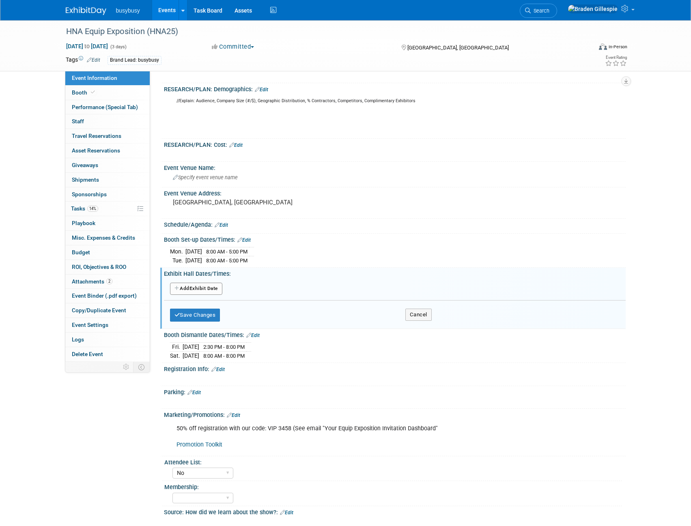
click at [211, 289] on button "Add Another Exhibit Date" at bounding box center [196, 289] width 52 height 12
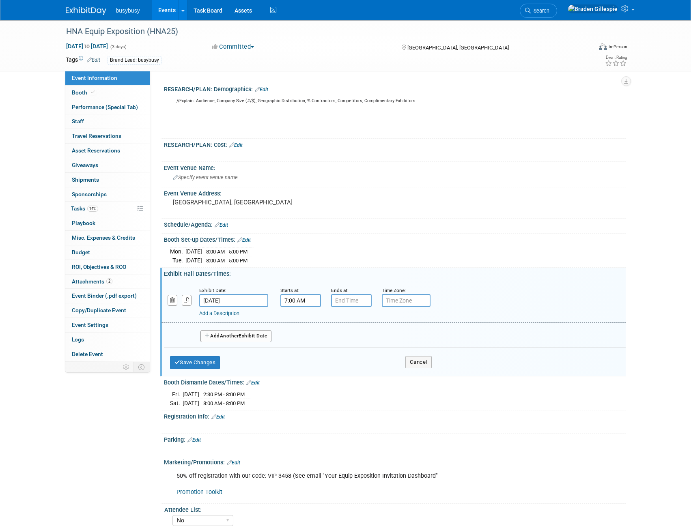
click at [298, 298] on input "7:00 AM" at bounding box center [300, 300] width 41 height 13
click at [299, 323] on span at bounding box center [299, 321] width 14 height 14
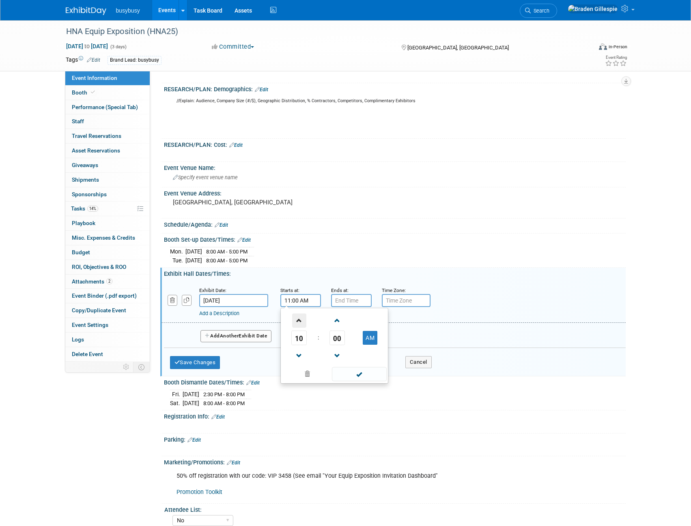
click at [299, 323] on span at bounding box center [299, 321] width 14 height 14
type input "12:00 PM"
click at [348, 298] on input "7:00 PM" at bounding box center [351, 300] width 41 height 13
drag, startPoint x: 347, startPoint y: 321, endPoint x: 348, endPoint y: 340, distance: 19.9
click at [347, 320] on span at bounding box center [350, 321] width 14 height 14
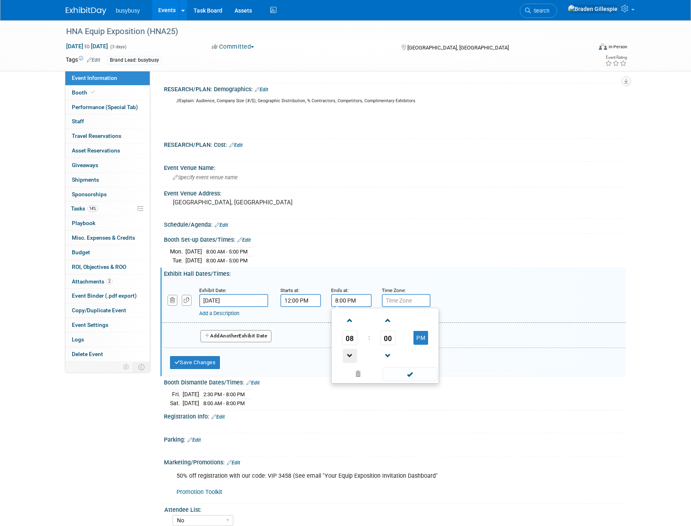
click at [346, 355] on span at bounding box center [350, 356] width 14 height 14
type input "5:00 PM"
click at [228, 312] on link "Add a Description" at bounding box center [219, 313] width 40 height 6
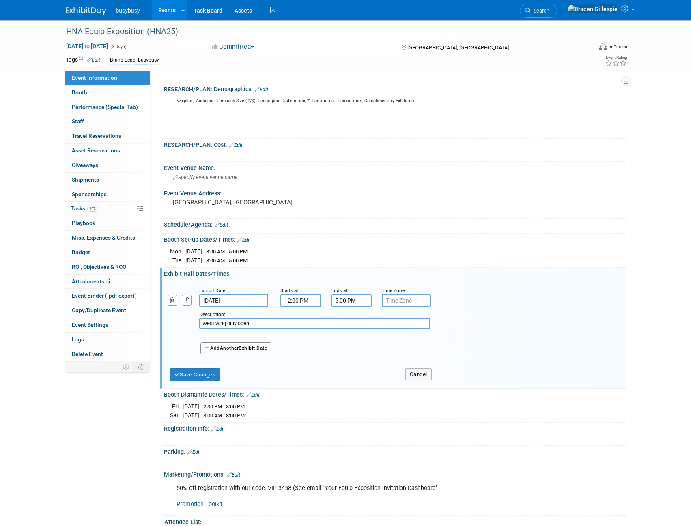
click at [228, 321] on input "West wing only open" at bounding box center [314, 323] width 231 height 11
click at [265, 322] on input "West wing only open" at bounding box center [314, 323] width 231 height 11
type input "West wing only starts at 9am. Dealers Only starts at 9am as well."
click at [229, 349] on span "Another" at bounding box center [229, 348] width 19 height 6
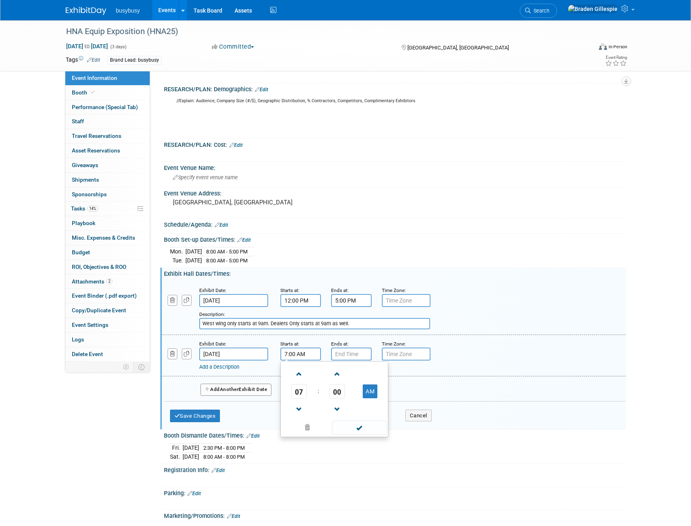
click at [305, 352] on input "7:00 AM" at bounding box center [300, 354] width 41 height 13
click at [305, 374] on span at bounding box center [299, 374] width 14 height 14
type input "9:00 AM"
click at [359, 353] on input "7:00 PM" at bounding box center [351, 354] width 41 height 13
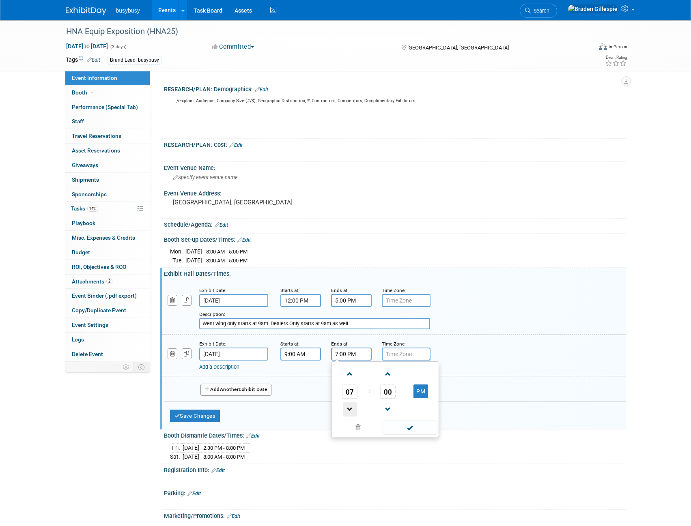
click at [353, 413] on span at bounding box center [350, 410] width 14 height 14
drag, startPoint x: 353, startPoint y: 413, endPoint x: 339, endPoint y: 409, distance: 14.4
click at [353, 413] on span at bounding box center [350, 410] width 14 height 14
type input "5:00 PM"
click at [270, 382] on div "Add Another Exhibit Date" at bounding box center [395, 388] width 462 height 22
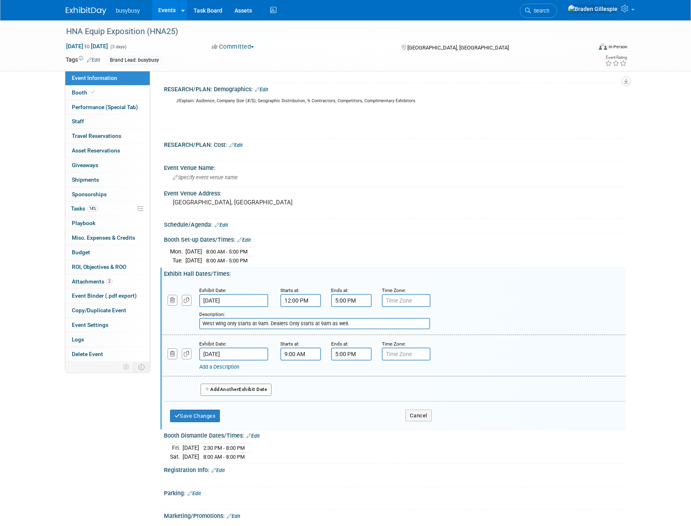
click at [264, 388] on button "Add Another Exhibit Date" at bounding box center [235, 390] width 71 height 12
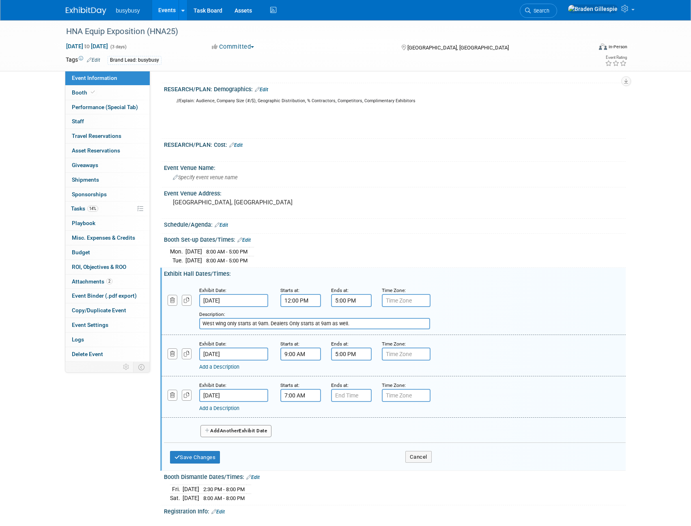
click at [313, 397] on input "7:00 AM" at bounding box center [300, 395] width 41 height 13
click at [299, 414] on span at bounding box center [299, 416] width 14 height 14
type input "9:00 AM"
click at [347, 396] on input "7:00 PM" at bounding box center [351, 395] width 41 height 13
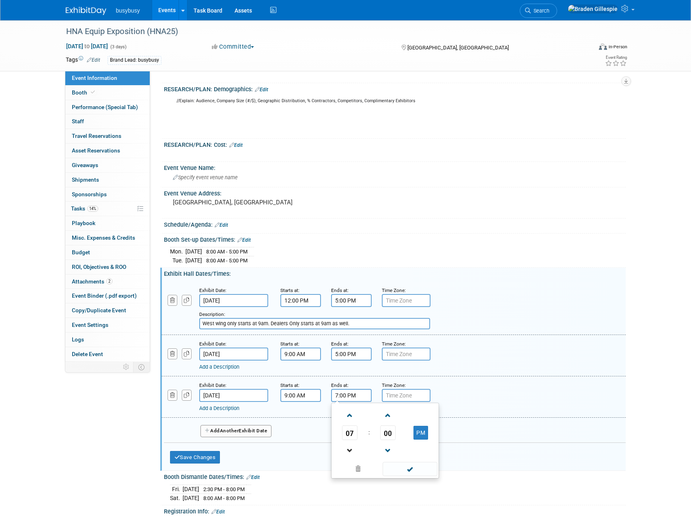
click at [351, 440] on link at bounding box center [349, 450] width 15 height 21
click at [350, 440] on link at bounding box center [349, 450] width 15 height 21
click at [351, 449] on span at bounding box center [350, 451] width 14 height 14
click at [352, 450] on span at bounding box center [350, 451] width 14 height 14
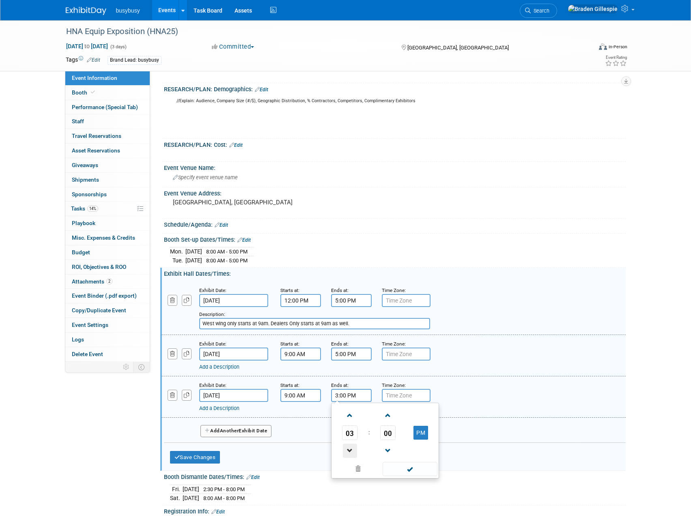
type input "2:00 PM"
click at [408, 471] on span at bounding box center [410, 469] width 55 height 14
click at [196, 460] on button "Save Changes" at bounding box center [195, 457] width 50 height 13
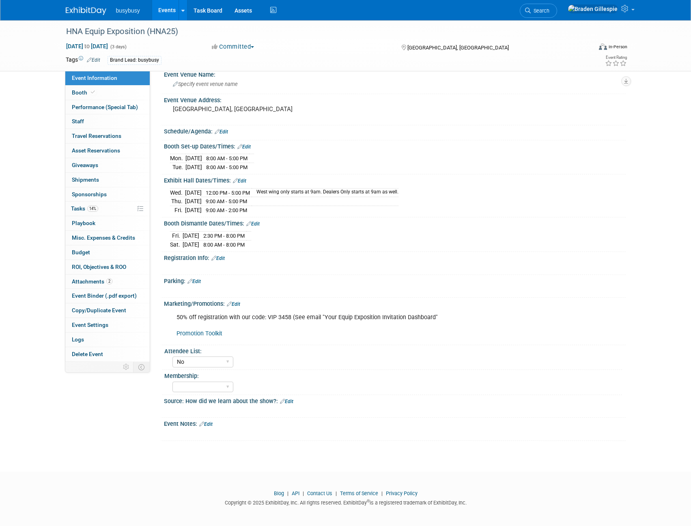
scroll to position [337, 0]
click at [108, 93] on link "Booth" at bounding box center [107, 93] width 84 height 14
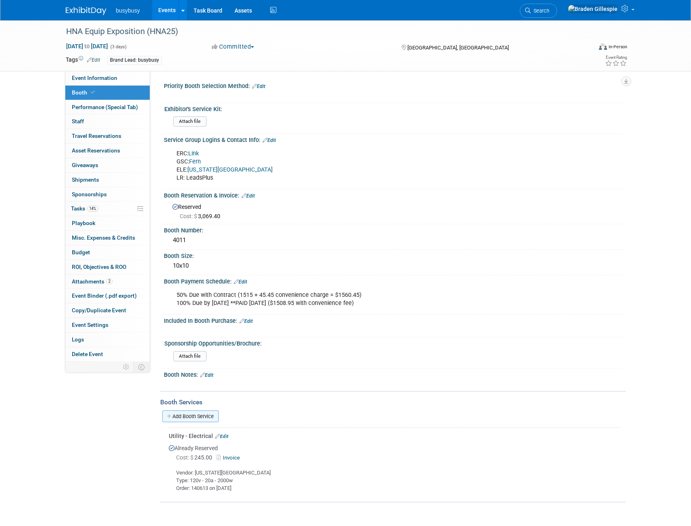
click at [198, 413] on link "Add Booth Service" at bounding box center [190, 417] width 56 height 12
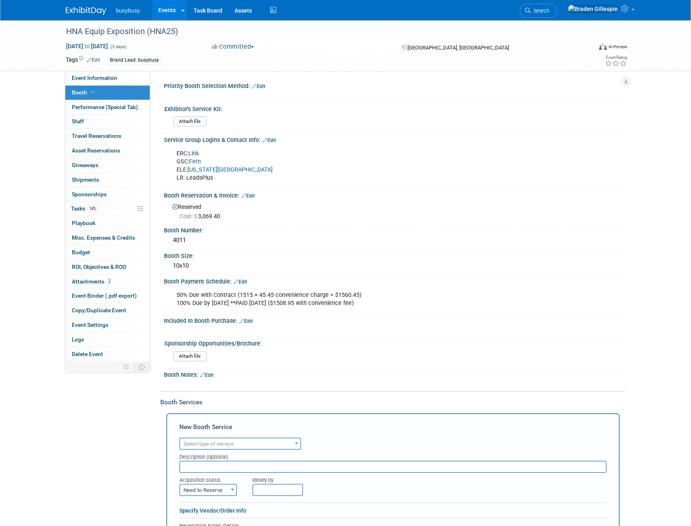
click at [206, 441] on span "Select type of service" at bounding box center [240, 444] width 120 height 11
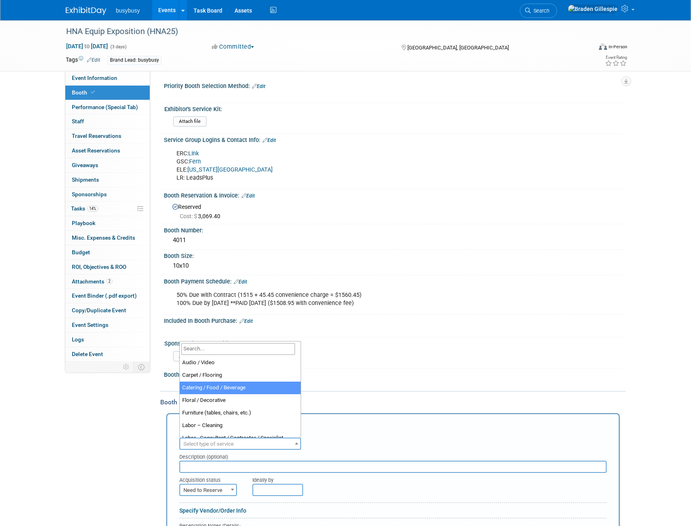
select select "4"
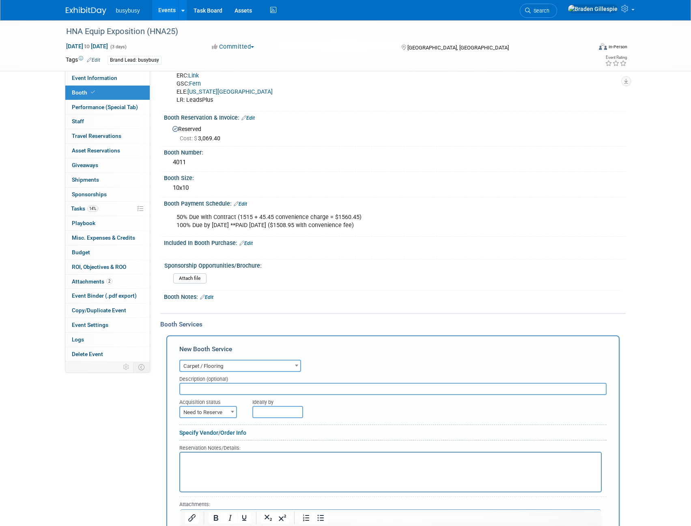
scroll to position [81, 0]
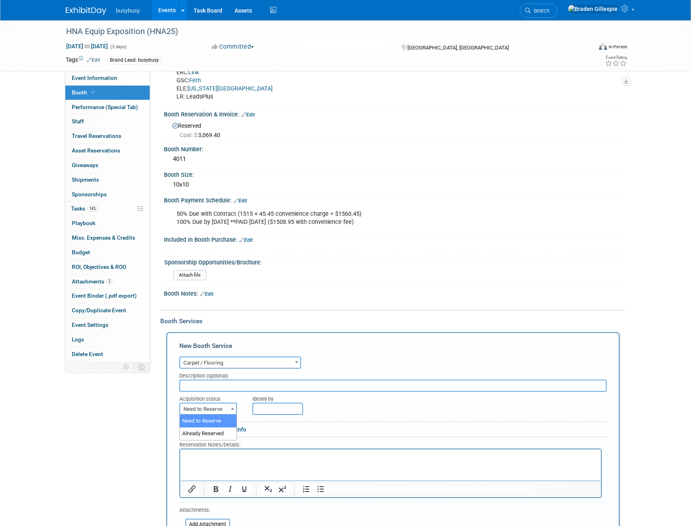
click at [215, 409] on span "Need to Reserve" at bounding box center [208, 409] width 56 height 11
select select "2"
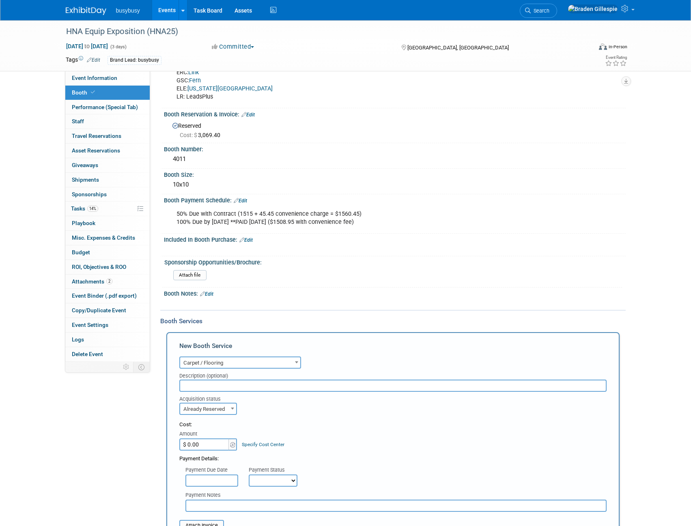
click at [208, 448] on input "$ 0.00" at bounding box center [204, 445] width 51 height 12
click at [335, 450] on div "Cost: Amount $ 286.10 Specify Cost Center Cost Center -- Not Specified -- Align…" at bounding box center [392, 436] width 427 height 30
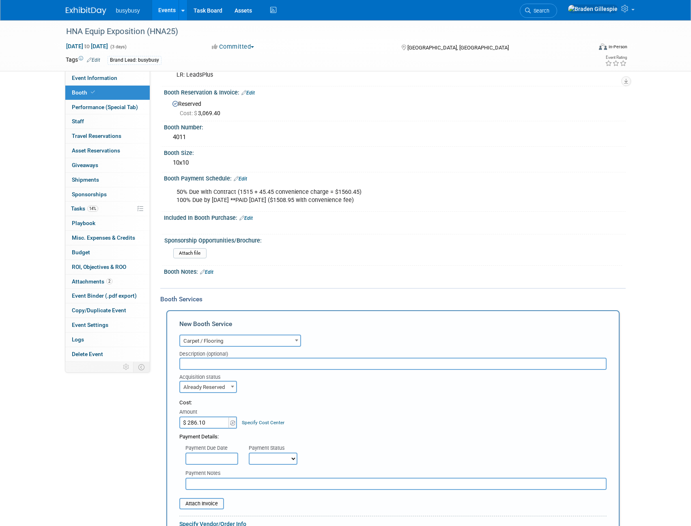
scroll to position [122, 0]
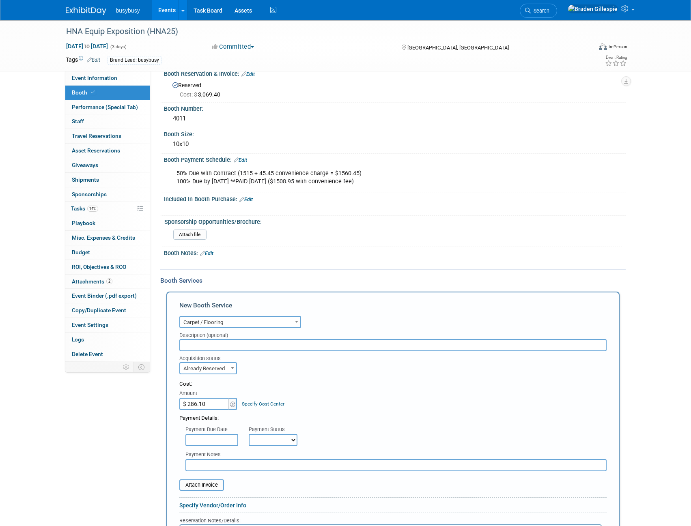
click at [209, 401] on input "$ 286.10" at bounding box center [204, 404] width 51 height 12
type input "$ 303.27"
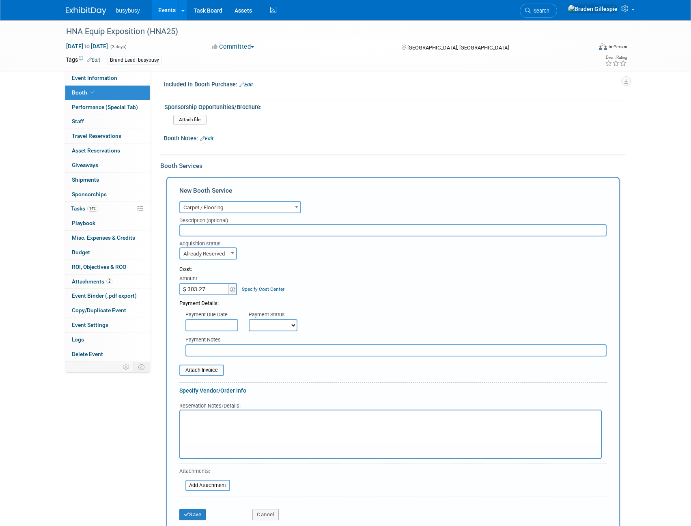
scroll to position [284, 0]
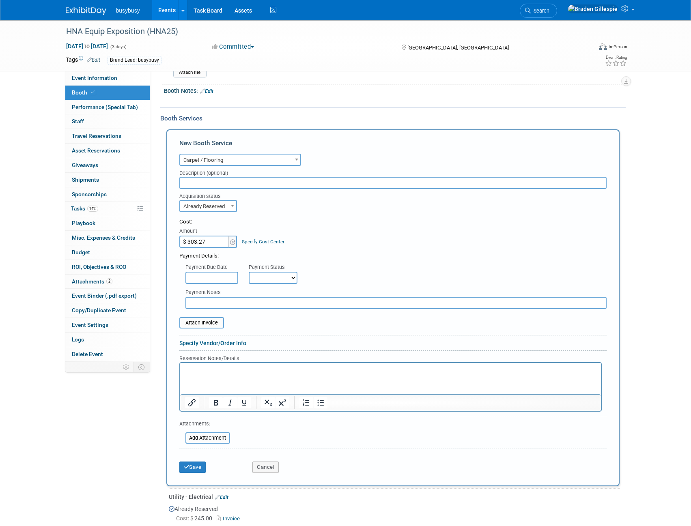
click at [197, 374] on html at bounding box center [390, 368] width 421 height 11
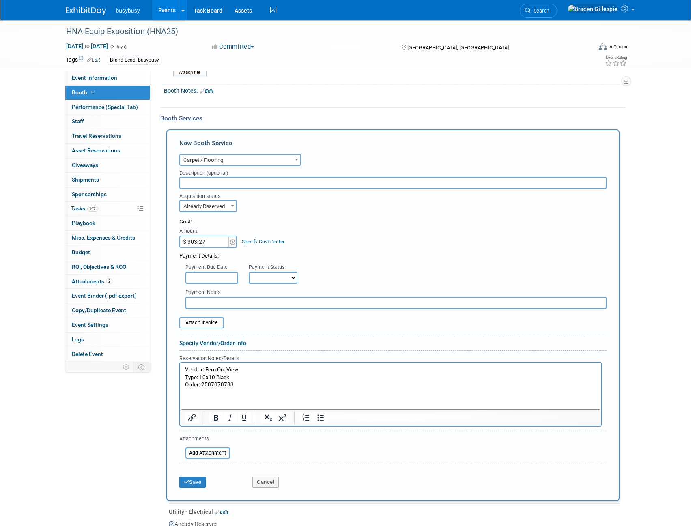
click at [262, 384] on p "Order: 2507070783" at bounding box center [390, 385] width 411 height 8
click at [199, 327] on input "file" at bounding box center [175, 323] width 97 height 10
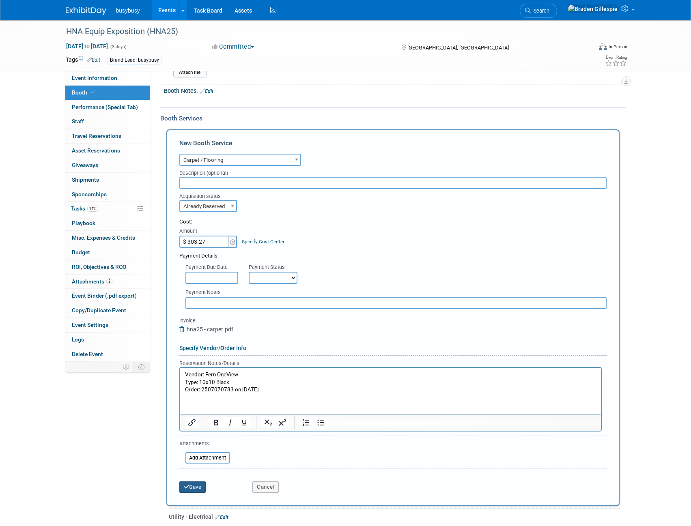
click at [195, 485] on button "Save" at bounding box center [192, 487] width 27 height 11
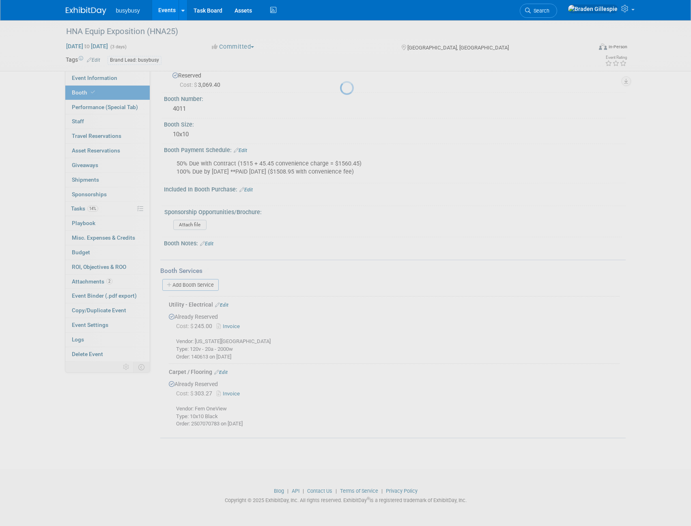
scroll to position [131, 0]
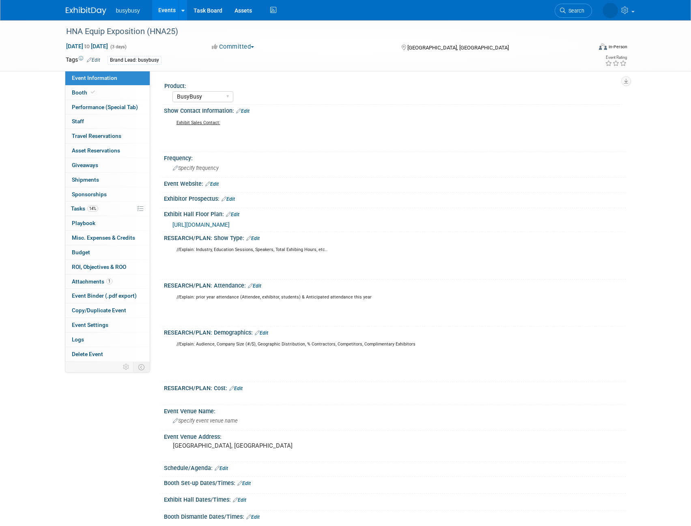
select select "BusyBusy"
select select "No"
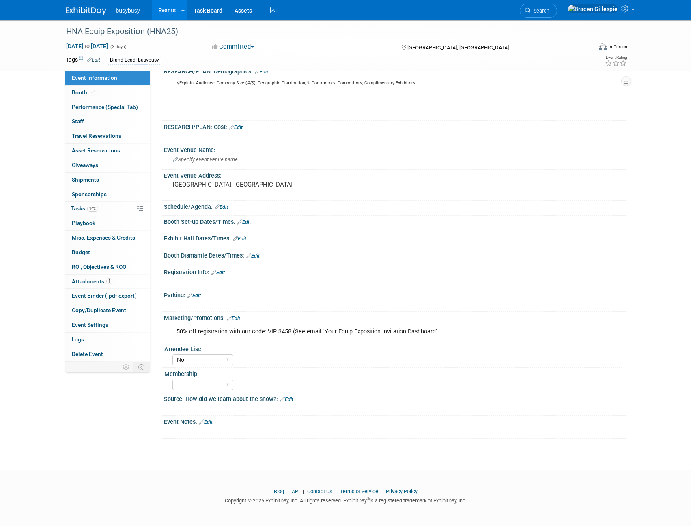
click at [87, 11] on img at bounding box center [86, 11] width 41 height 8
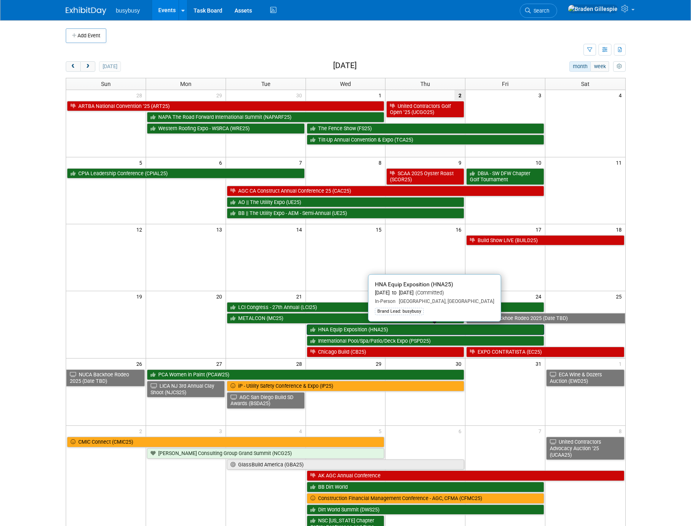
click at [351, 332] on link "HNA Equip Exposition (HNA25)" at bounding box center [426, 330] width 238 height 11
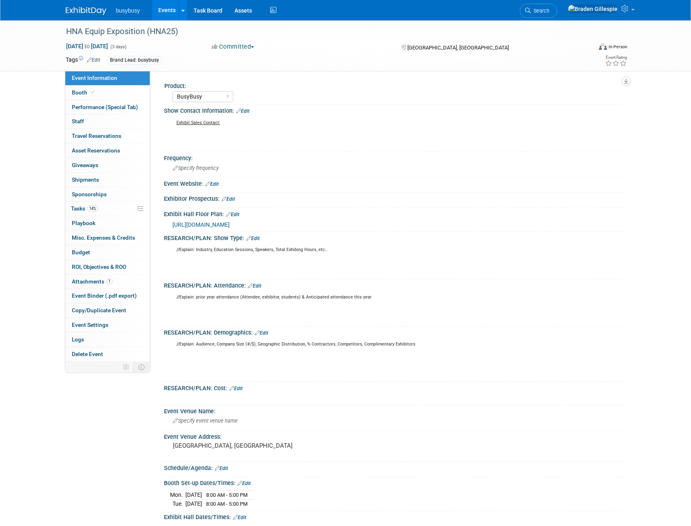
select select "BusyBusy"
select select "No"
click at [102, 87] on link "Booth" at bounding box center [107, 93] width 84 height 14
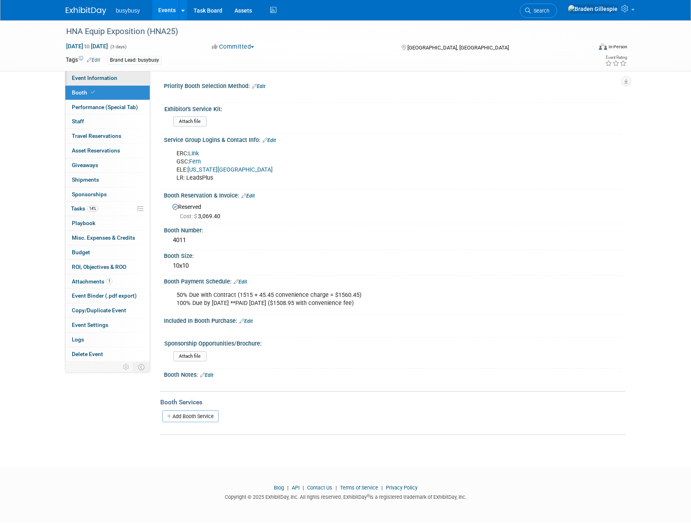
click at [104, 80] on span "Event Information" at bounding box center [94, 78] width 45 height 6
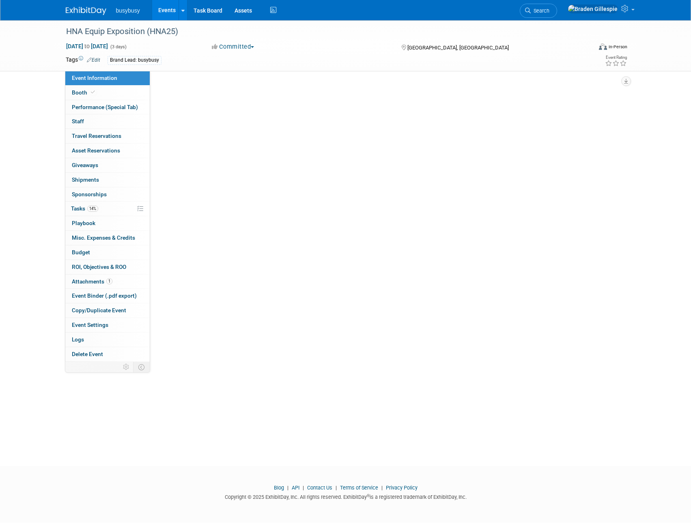
select select "BusyBusy"
select select "No"
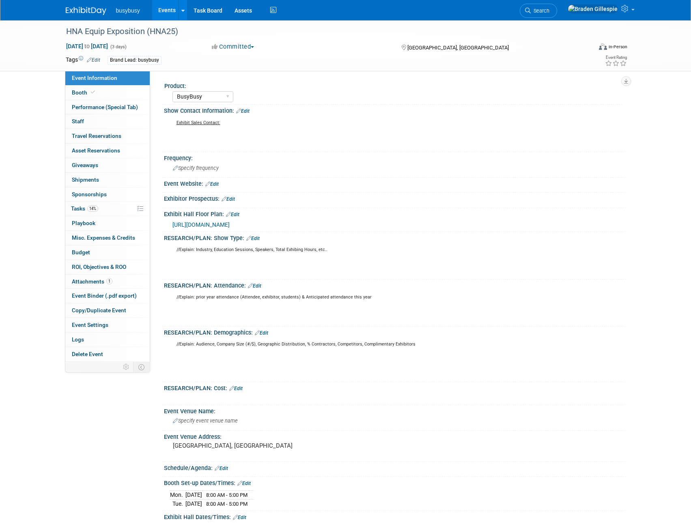
click at [204, 227] on span "[URL][DOMAIN_NAME]" at bounding box center [200, 225] width 57 height 6
drag, startPoint x: 115, startPoint y: 99, endPoint x: 121, endPoint y: 99, distance: 6.1
click at [115, 99] on link "Booth" at bounding box center [107, 93] width 84 height 14
